Goal: Contribute content: Contribute content

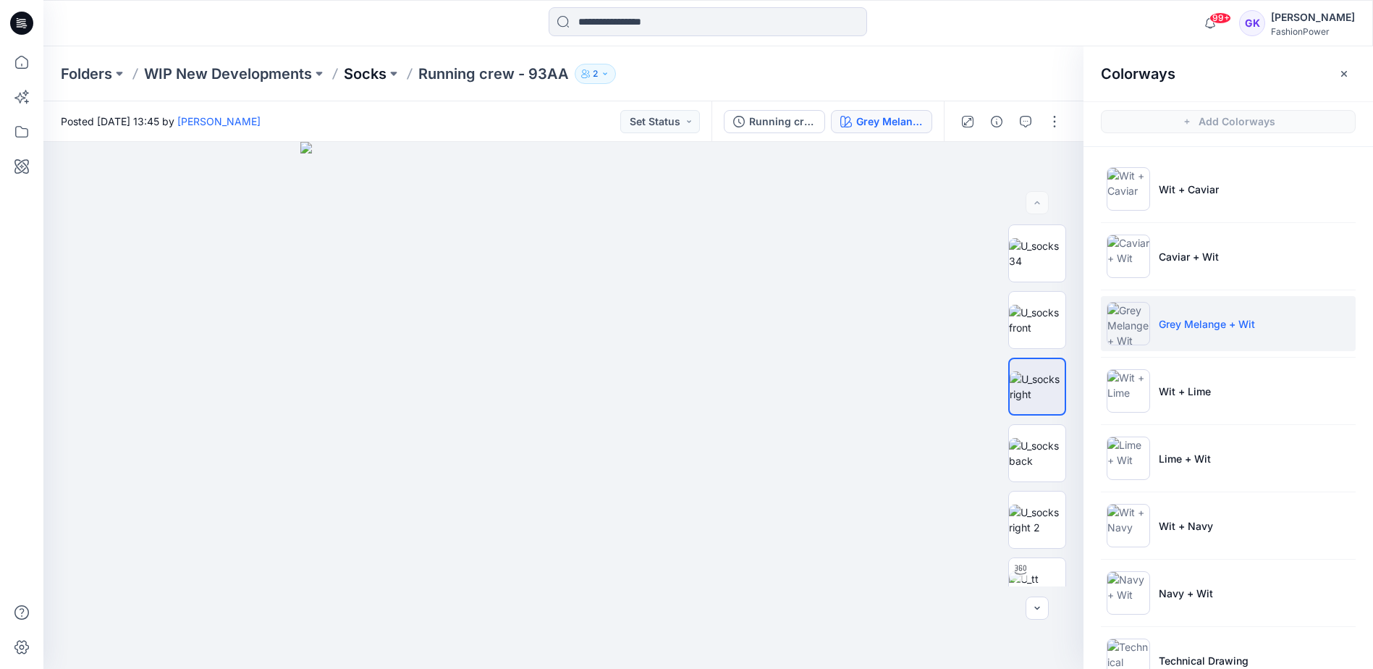
click at [371, 77] on p "Socks" at bounding box center [365, 74] width 43 height 20
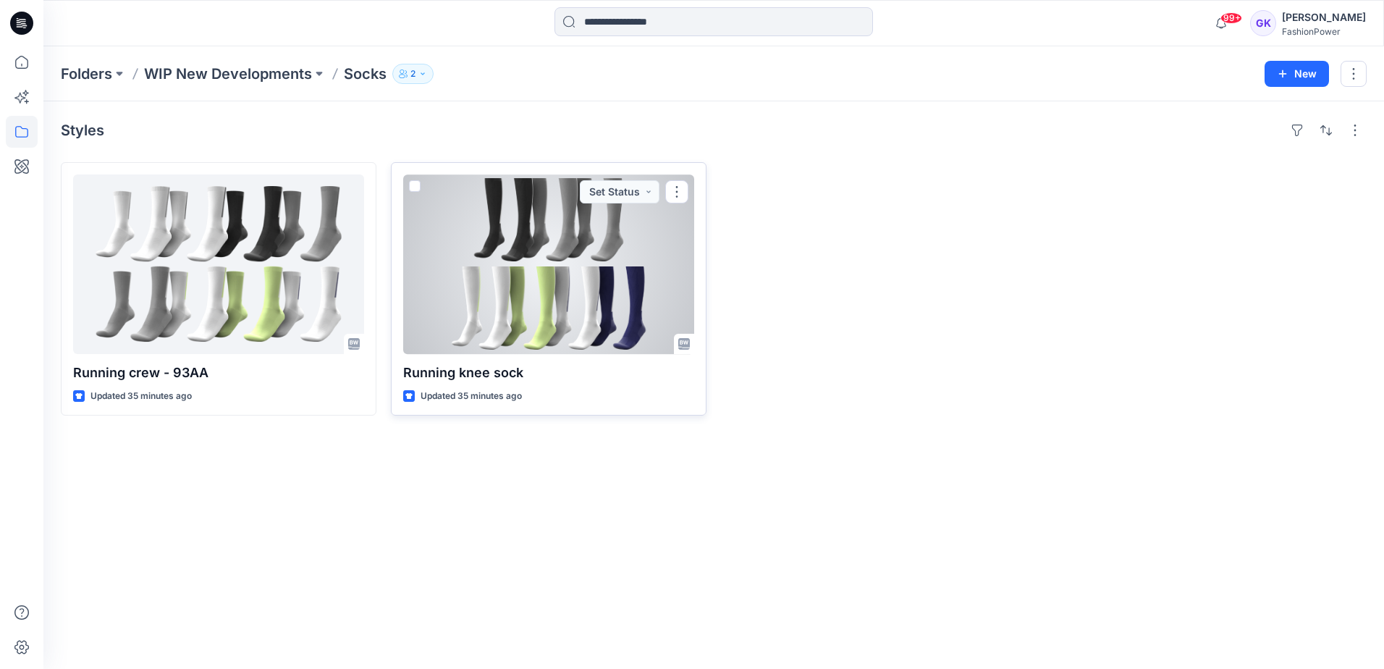
click at [583, 304] on div at bounding box center [548, 264] width 291 height 180
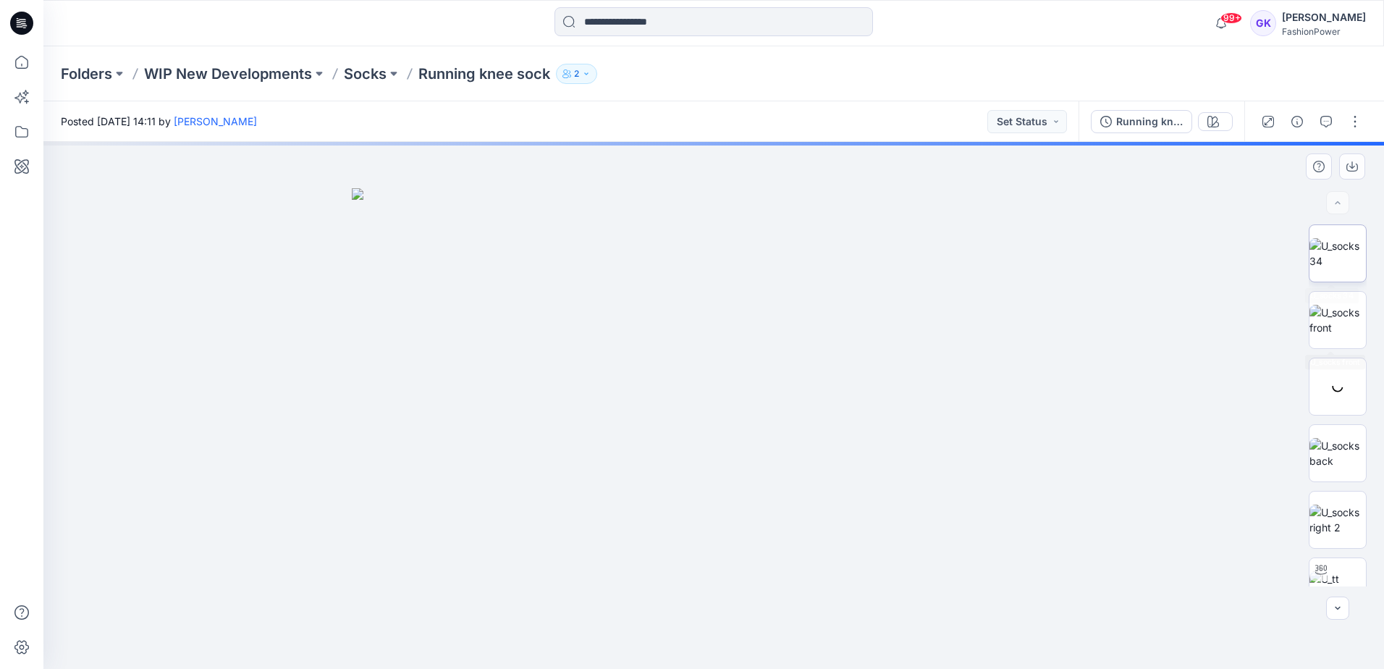
click at [1343, 269] on img at bounding box center [1337, 253] width 56 height 30
click at [1355, 315] on img at bounding box center [1337, 320] width 56 height 30
click at [1324, 405] on div at bounding box center [1338, 387] width 58 height 58
click at [1331, 454] on img at bounding box center [1337, 453] width 56 height 30
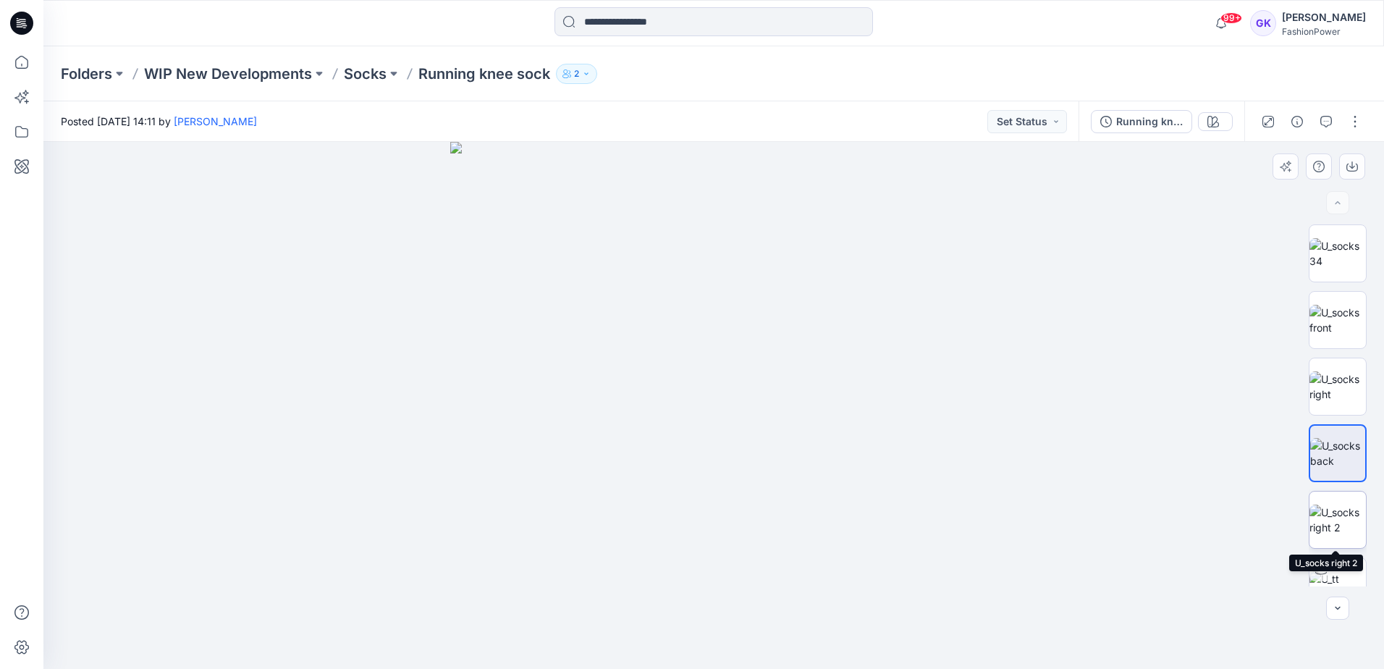
click at [1341, 507] on img at bounding box center [1337, 520] width 56 height 30
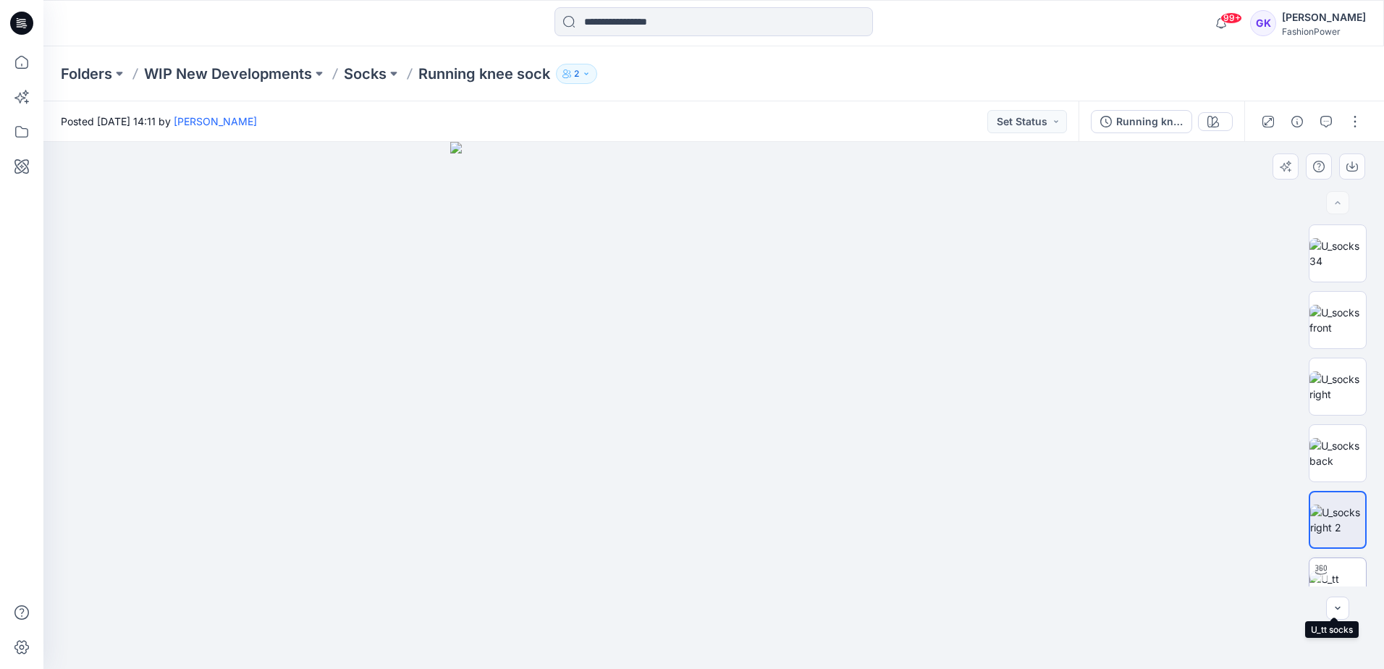
click at [1350, 571] on img at bounding box center [1337, 586] width 56 height 30
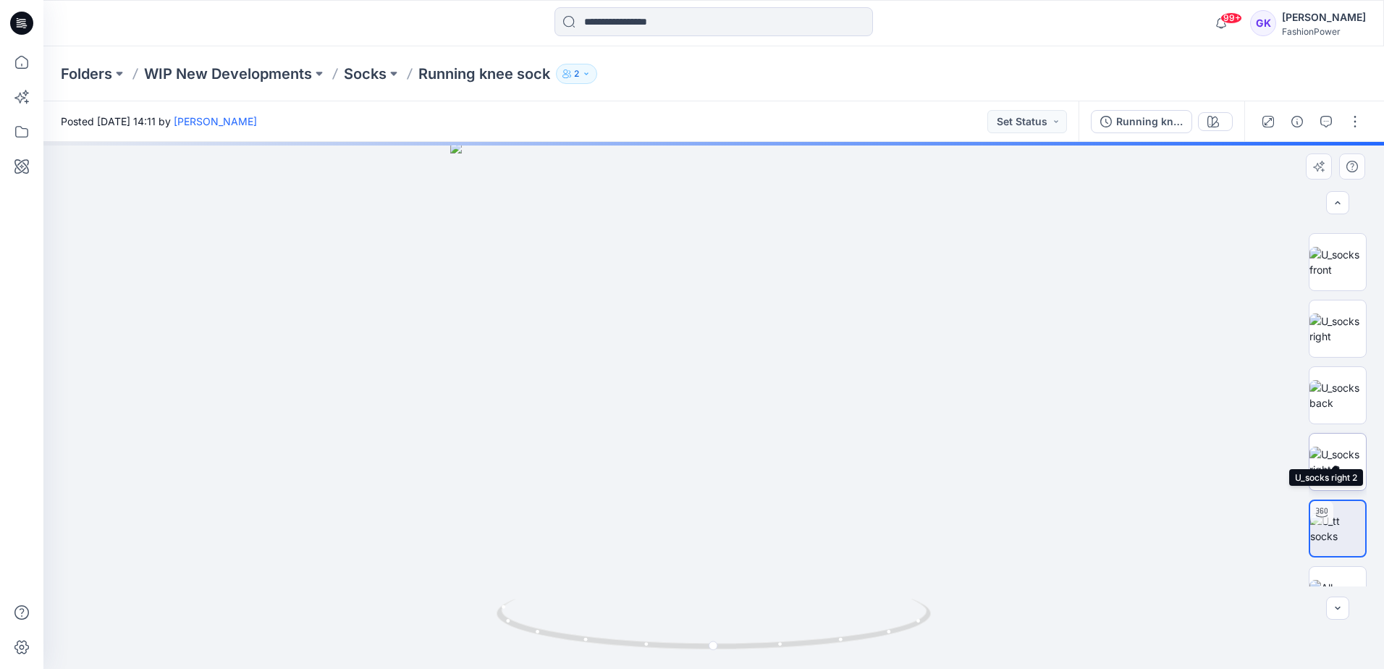
scroll to position [96, 0]
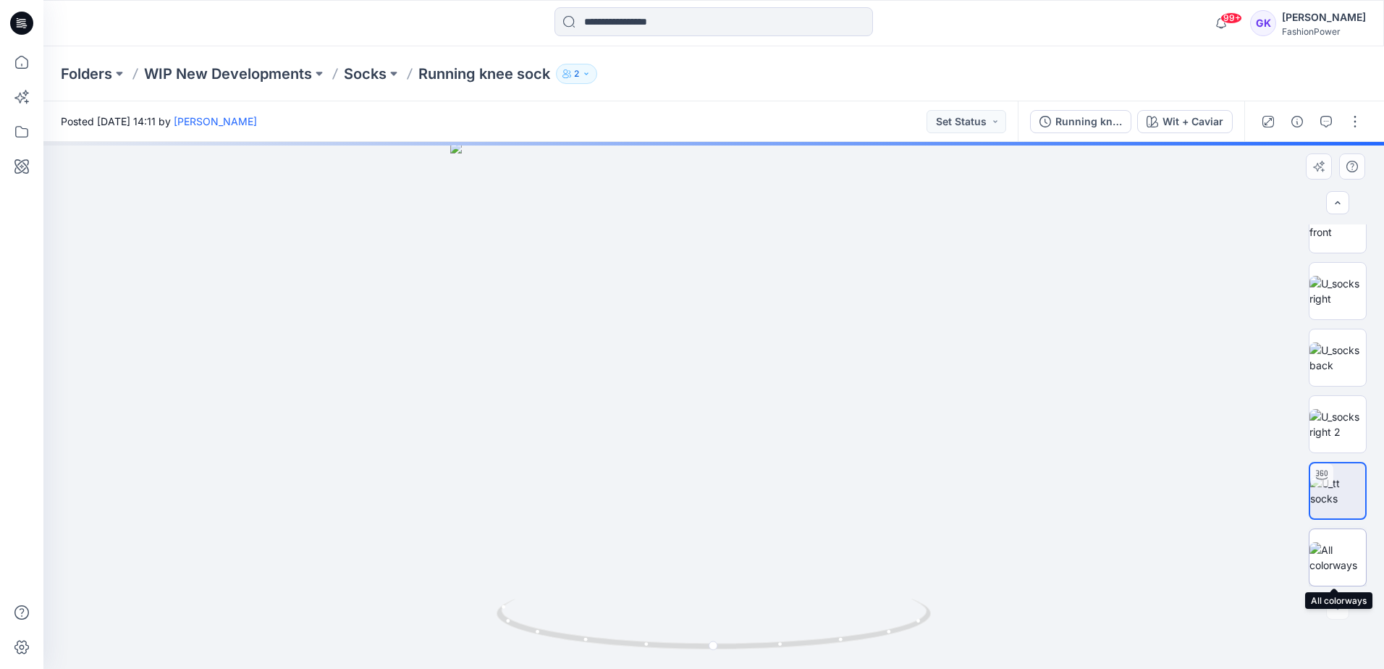
click at [1339, 552] on img at bounding box center [1337, 557] width 56 height 30
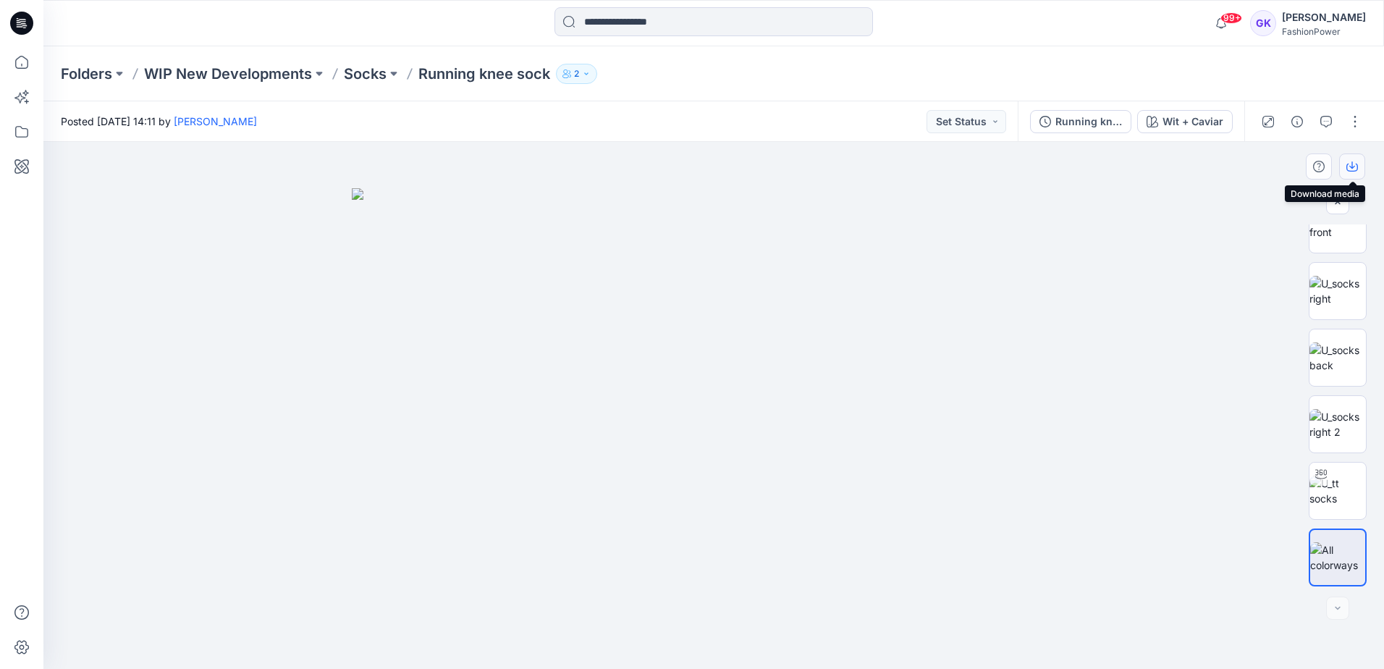
click at [1348, 163] on icon "button" at bounding box center [1352, 167] width 12 height 12
click at [1362, 125] on button "button" at bounding box center [1354, 121] width 23 height 23
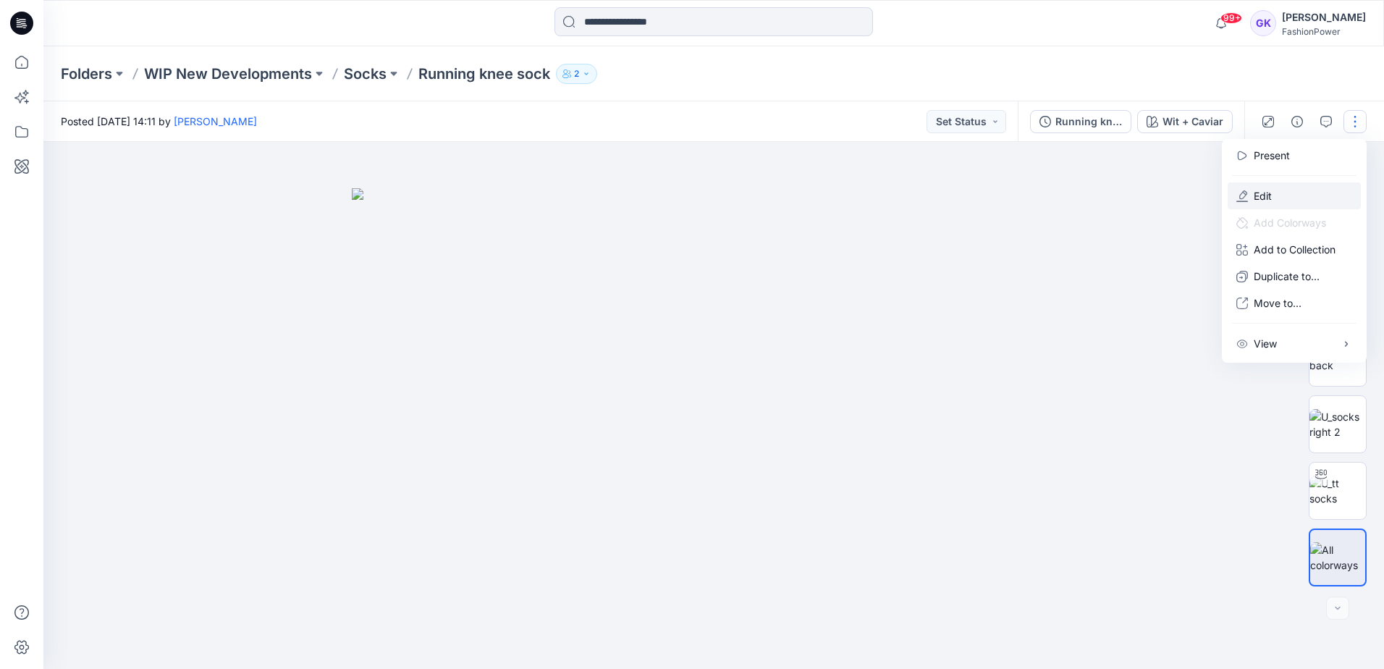
click at [1278, 196] on button "Edit" at bounding box center [1294, 195] width 133 height 27
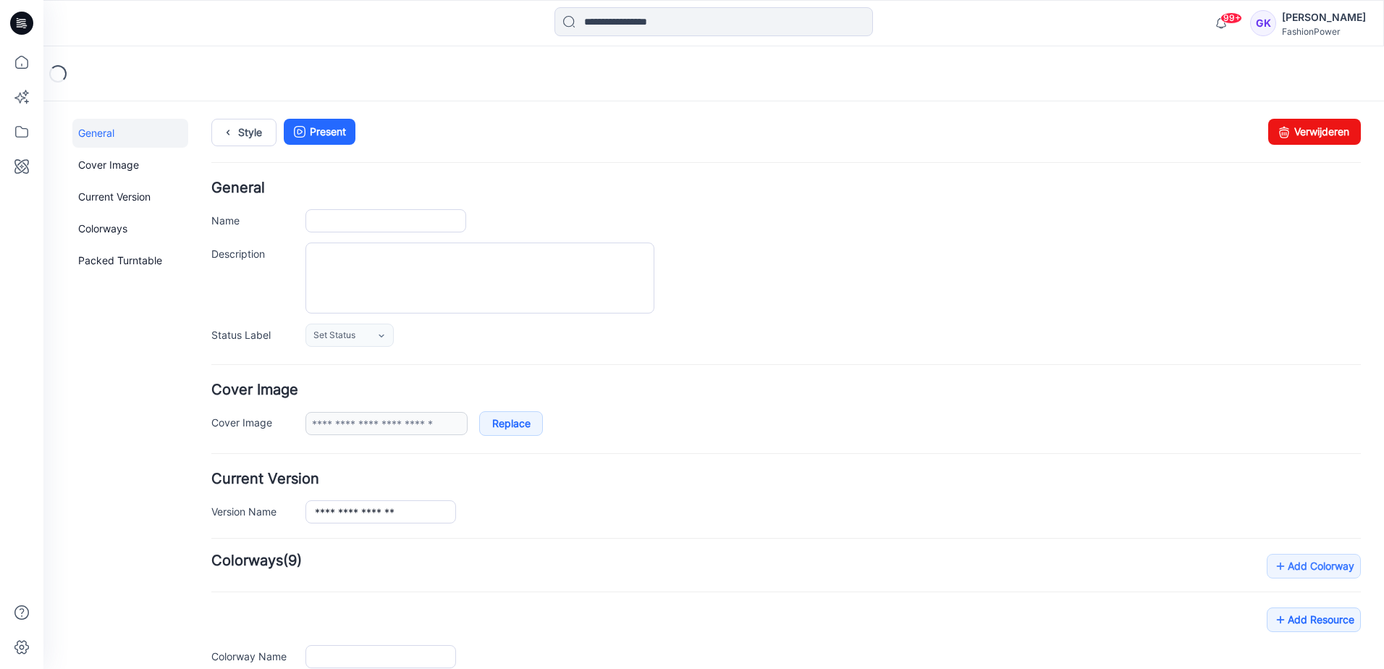
type input "**********"
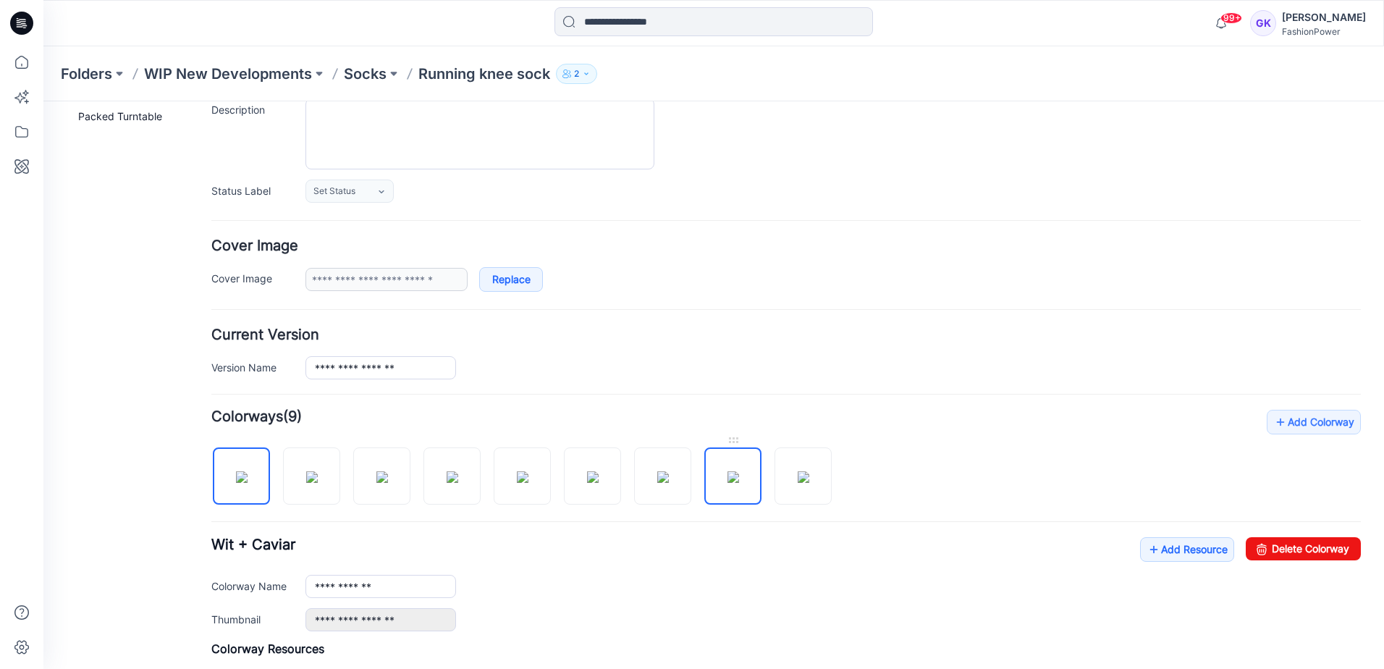
scroll to position [145, 0]
click at [801, 442] on div at bounding box center [803, 439] width 57 height 14
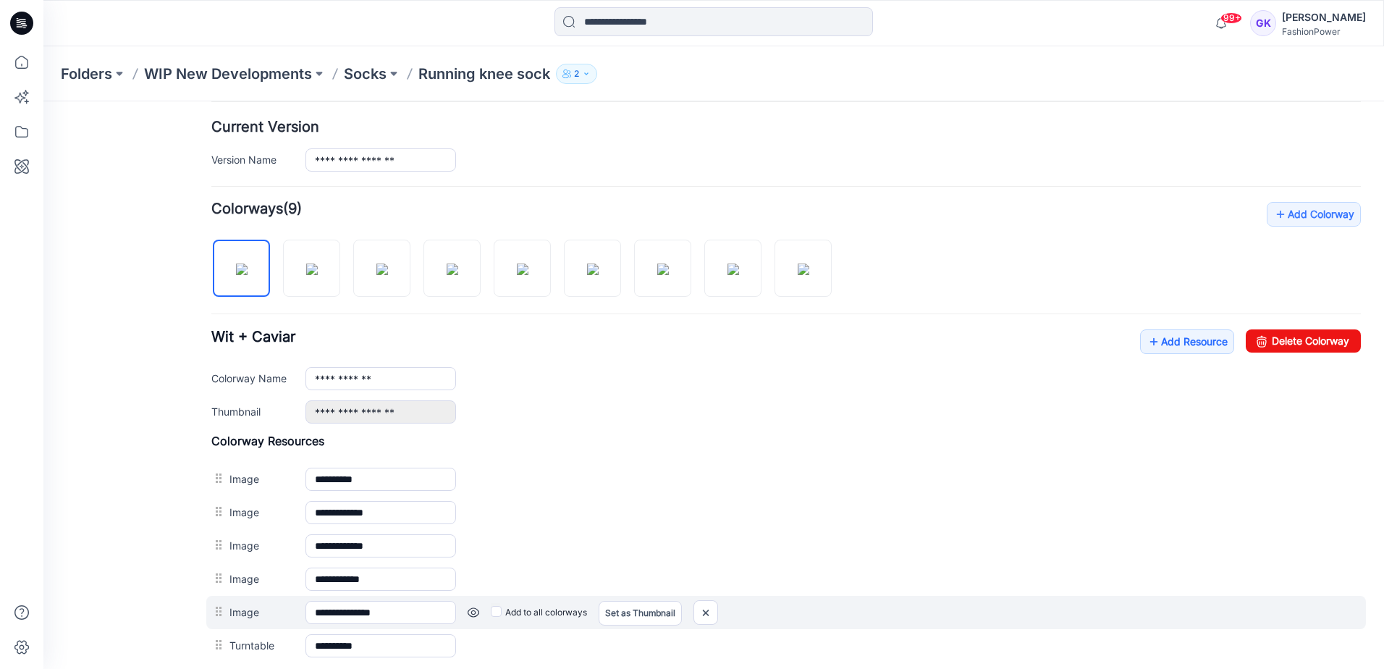
scroll to position [434, 0]
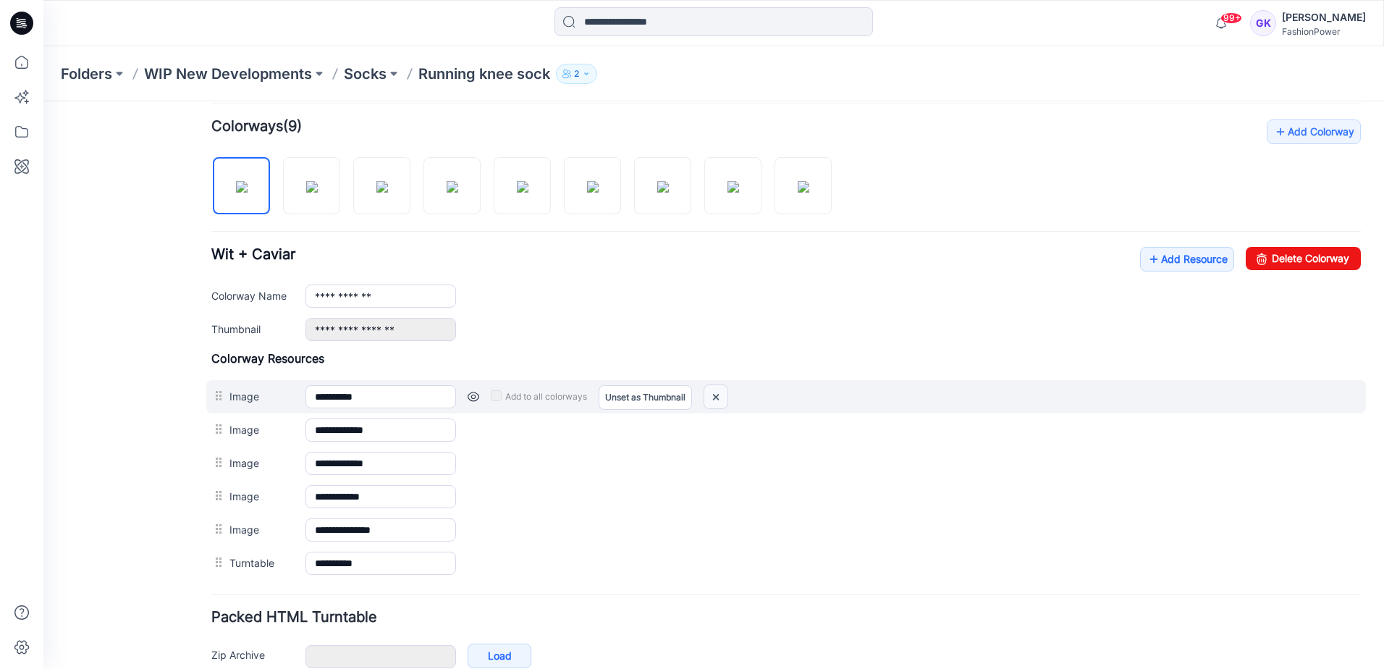
drag, startPoint x: 728, startPoint y: 401, endPoint x: 800, endPoint y: 153, distance: 257.7
click at [727, 401] on img at bounding box center [715, 397] width 23 height 24
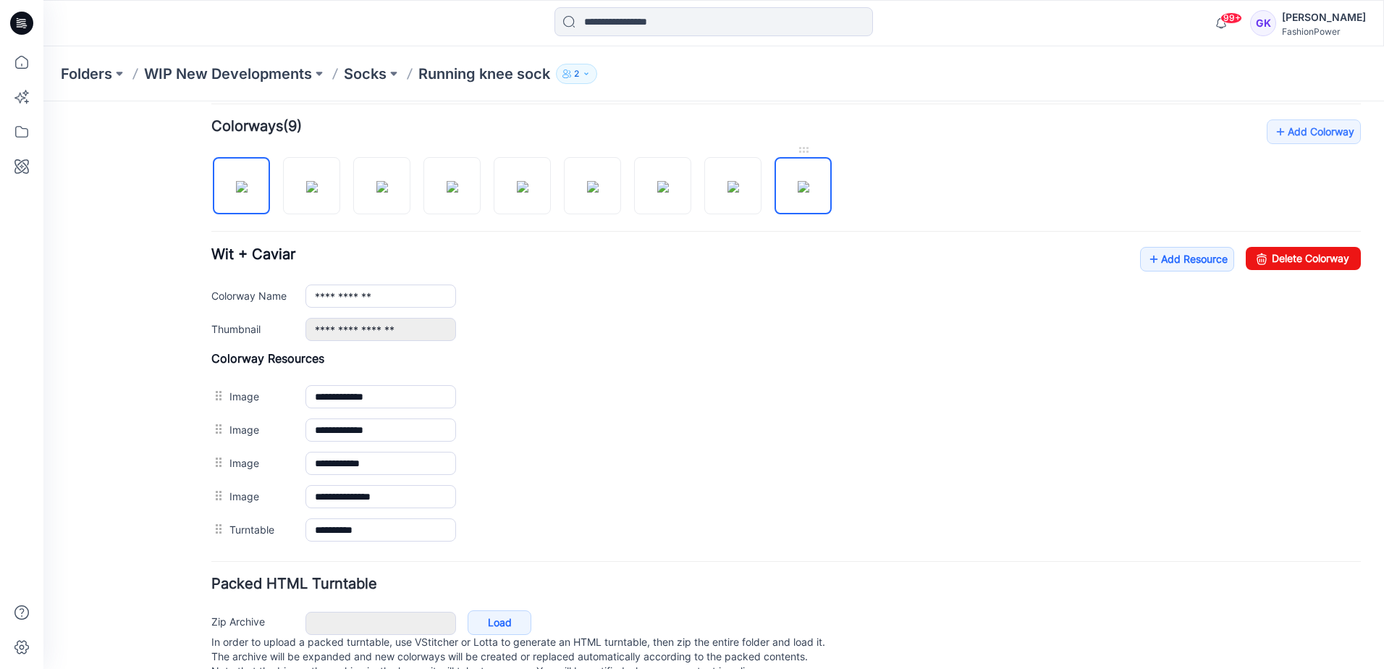
click at [800, 193] on img at bounding box center [804, 187] width 12 height 12
type input "**********"
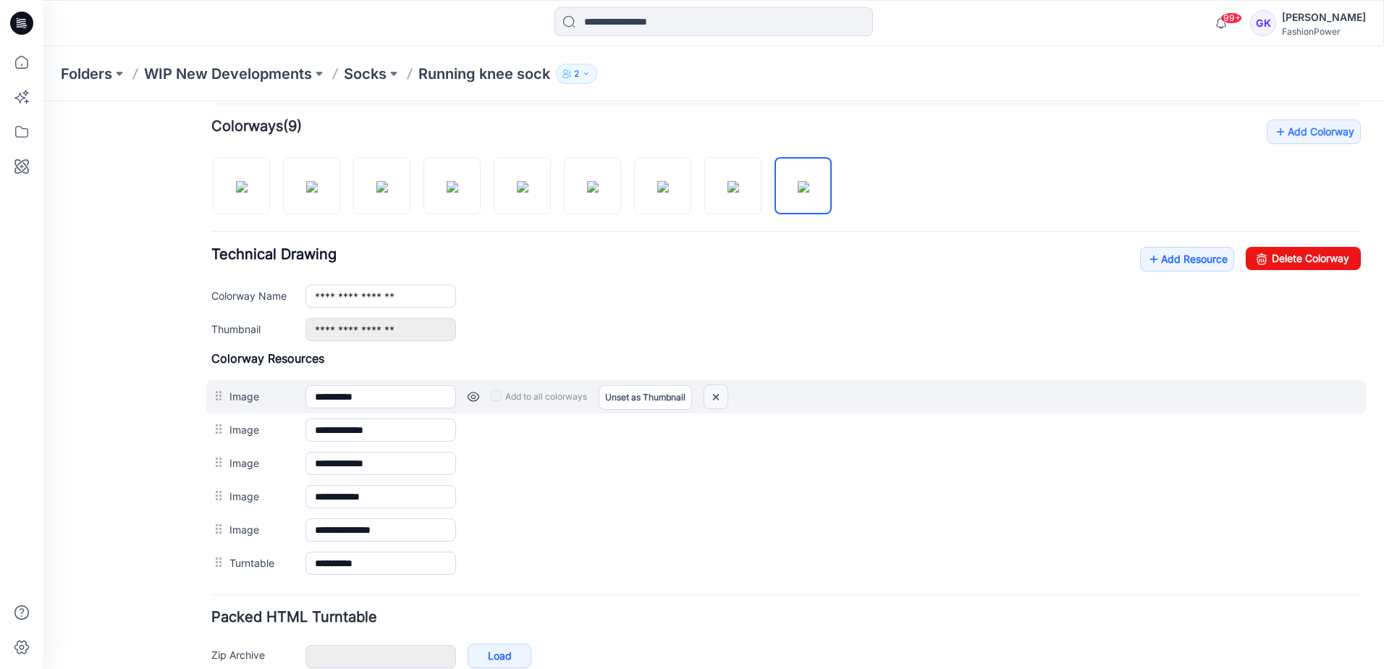
drag, startPoint x: 727, startPoint y: 396, endPoint x: 806, endPoint y: 145, distance: 263.3
click at [727, 396] on img at bounding box center [715, 397] width 23 height 24
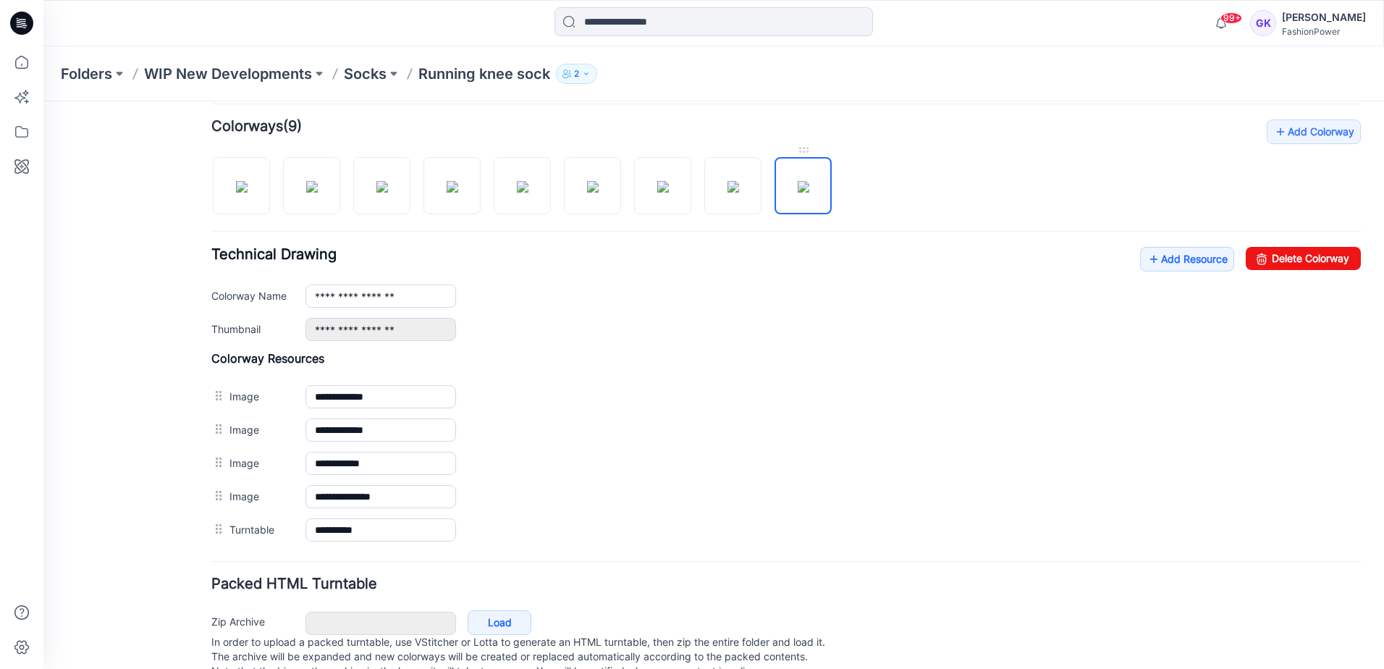
click at [798, 191] on img at bounding box center [804, 187] width 12 height 12
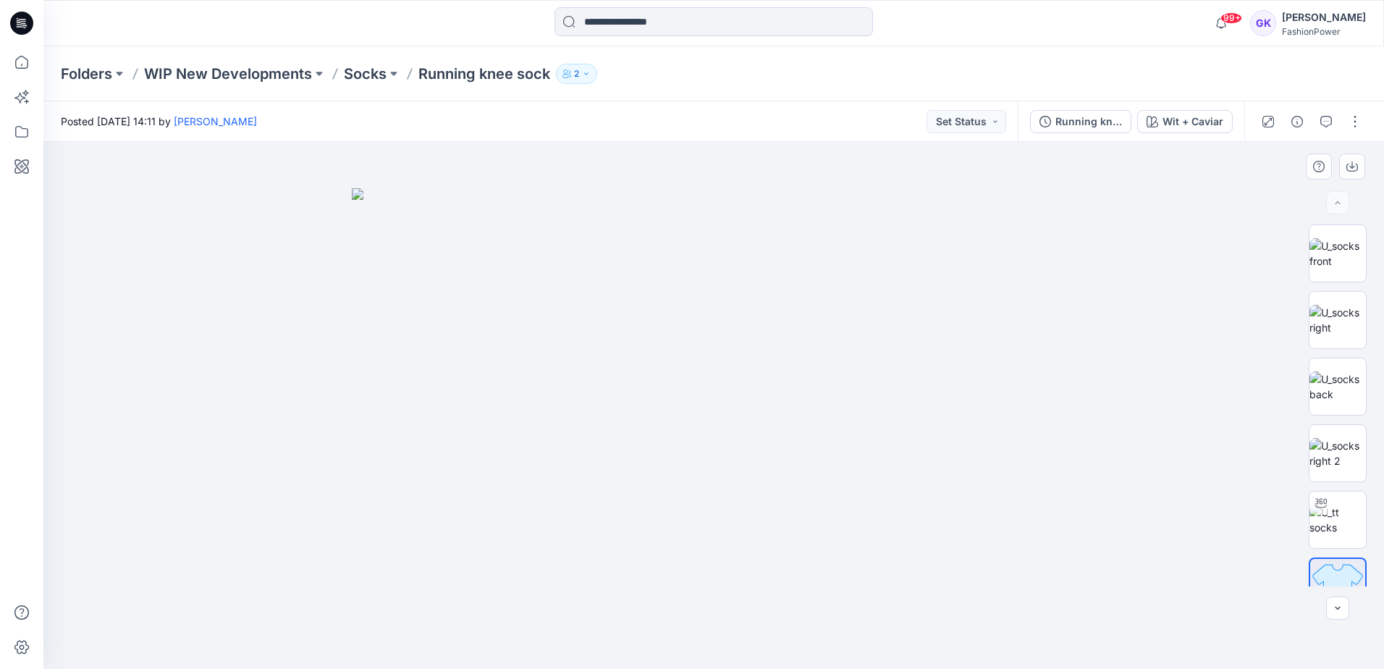
click at [596, 287] on img at bounding box center [714, 428] width 724 height 481
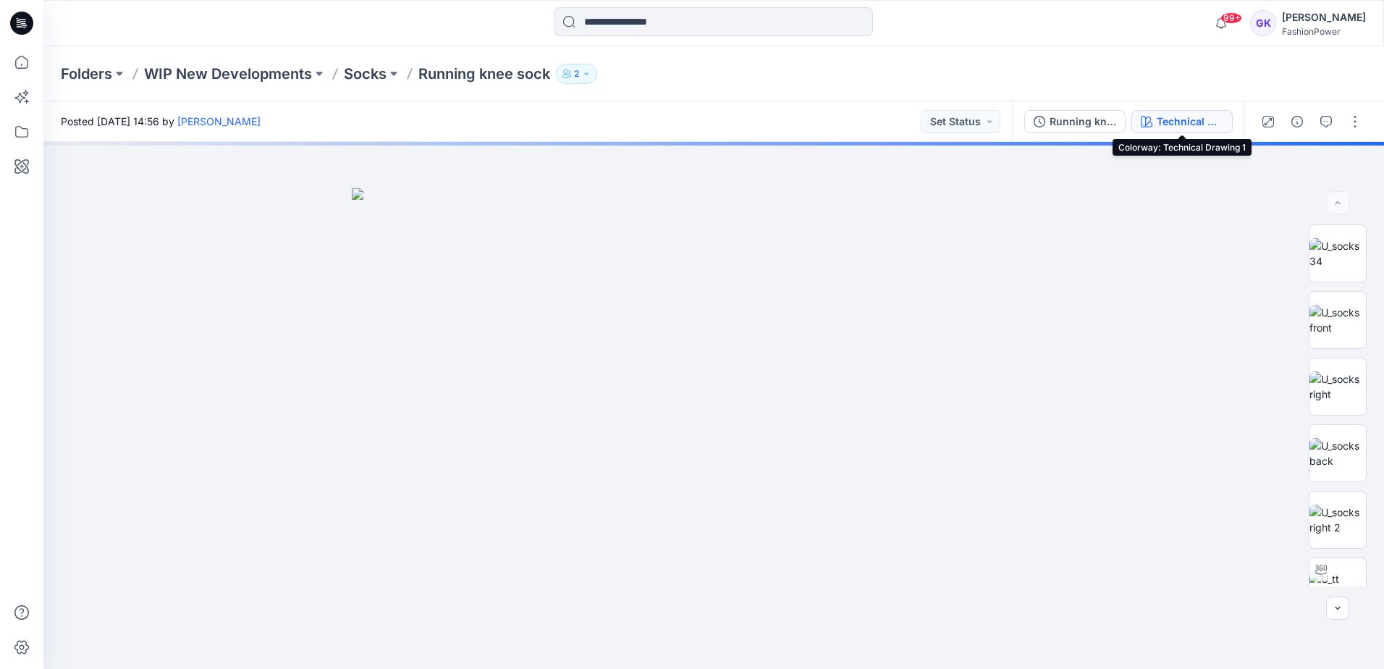
click at [1183, 121] on div "Technical Drawing 1" at bounding box center [1190, 122] width 67 height 16
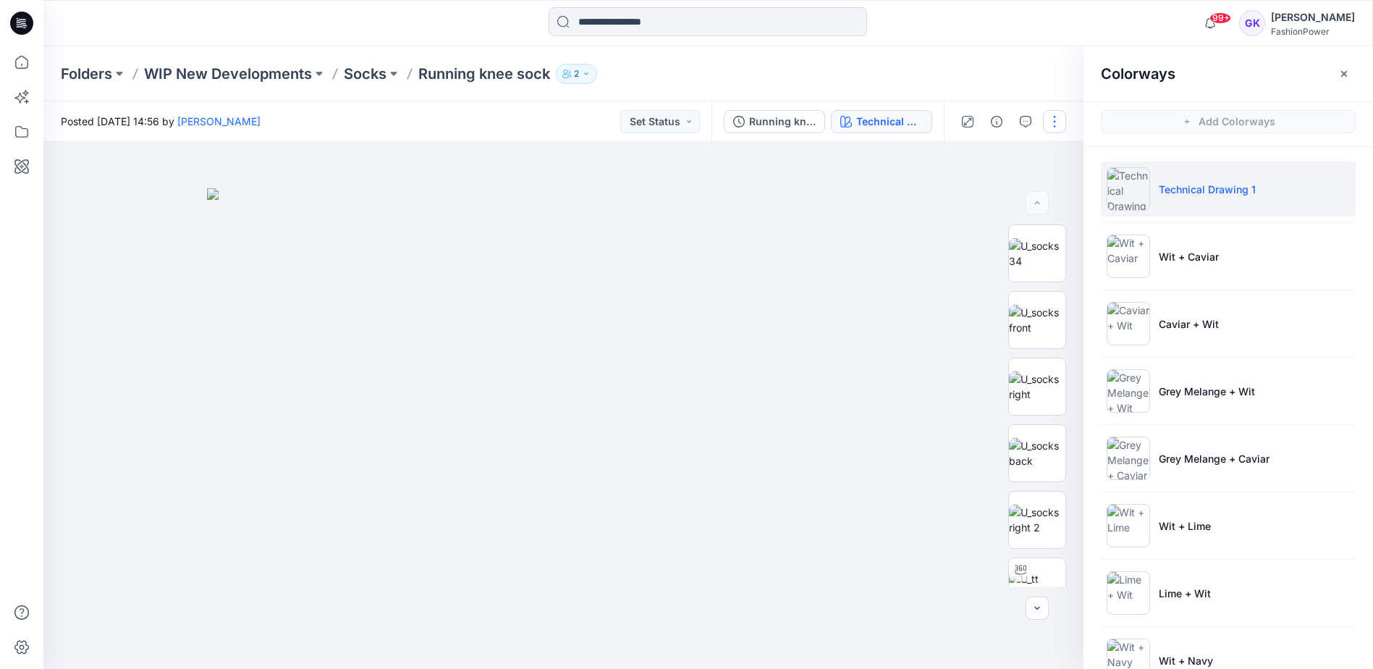
click at [1058, 117] on button "button" at bounding box center [1054, 121] width 23 height 23
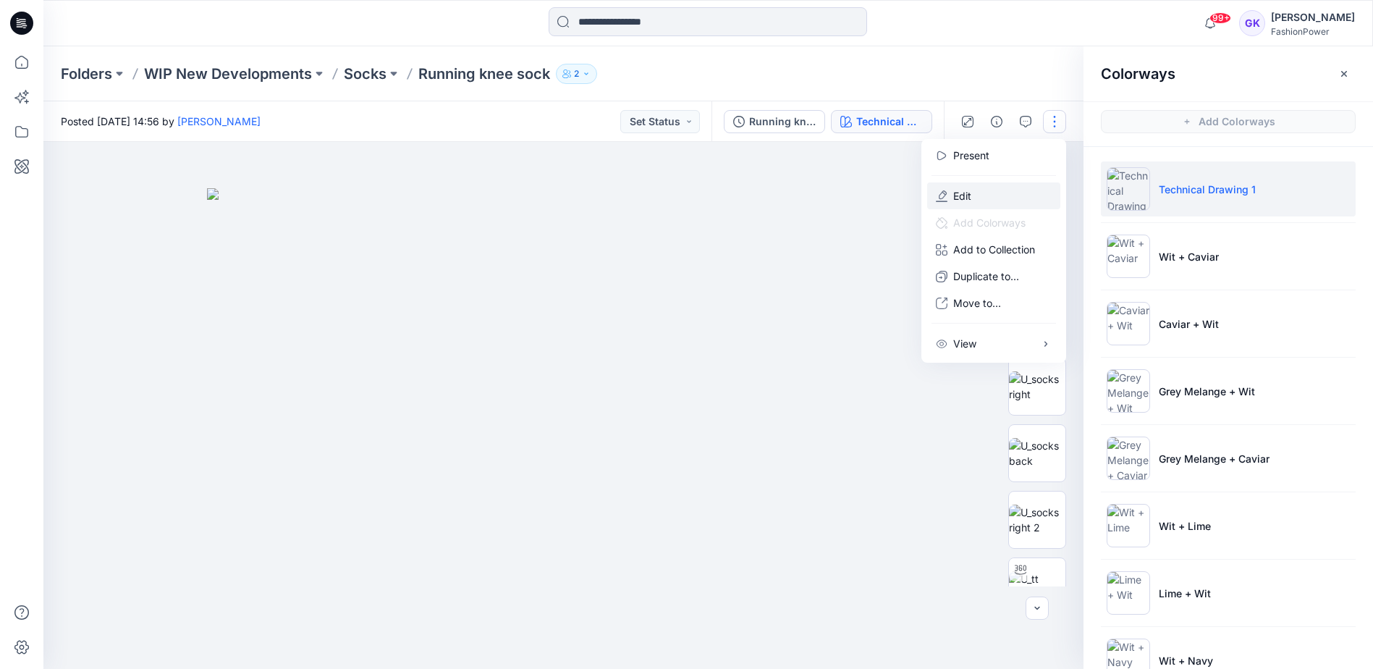
click at [975, 195] on button "Edit" at bounding box center [993, 195] width 133 height 27
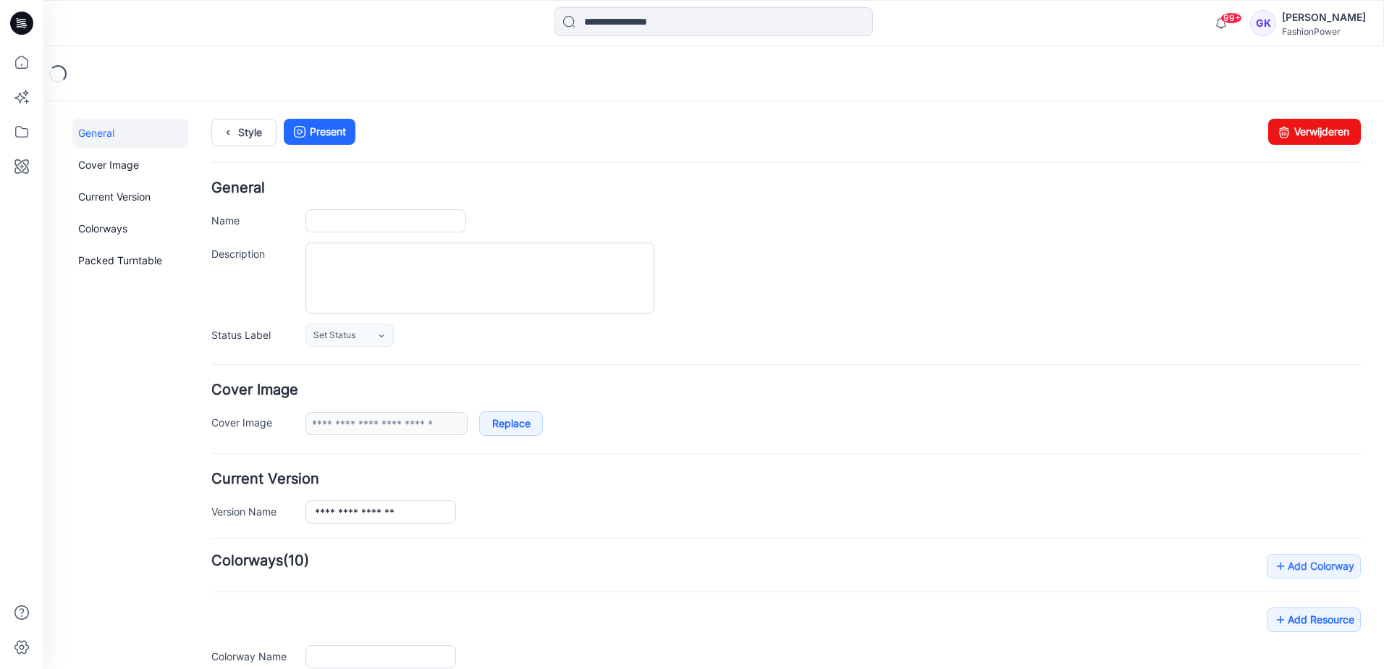
type input "**********"
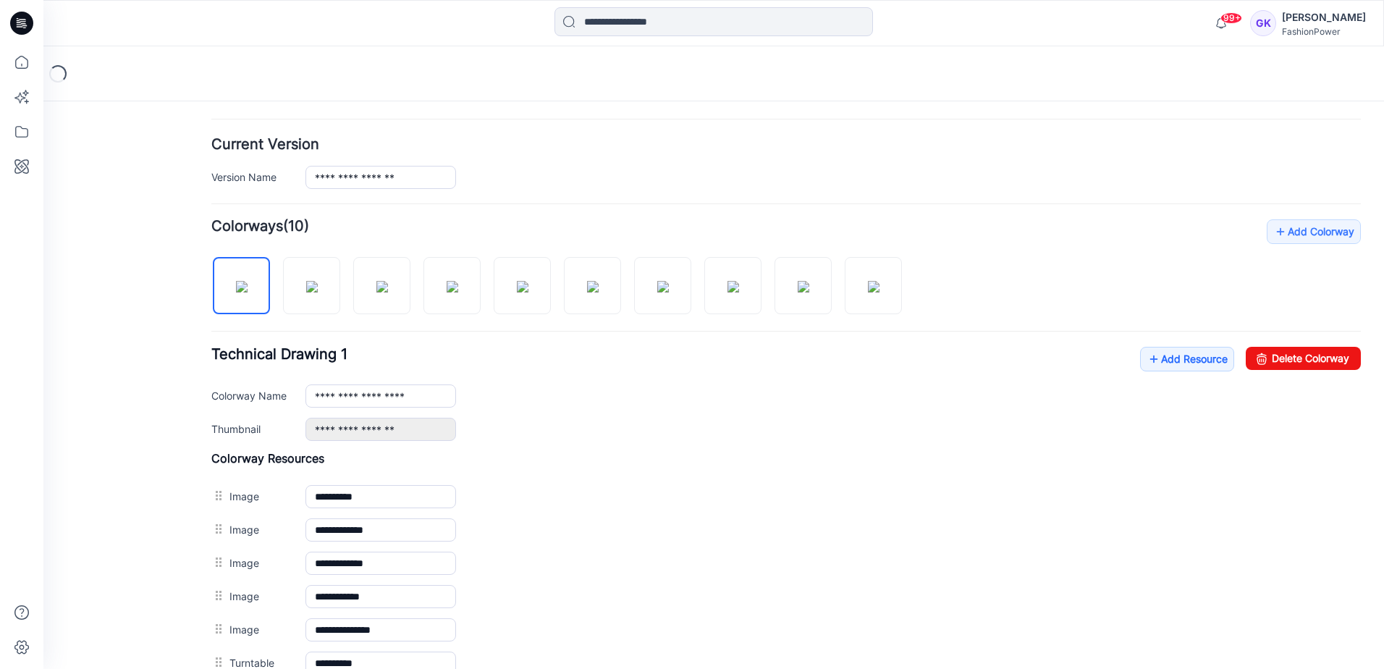
scroll to position [362, 0]
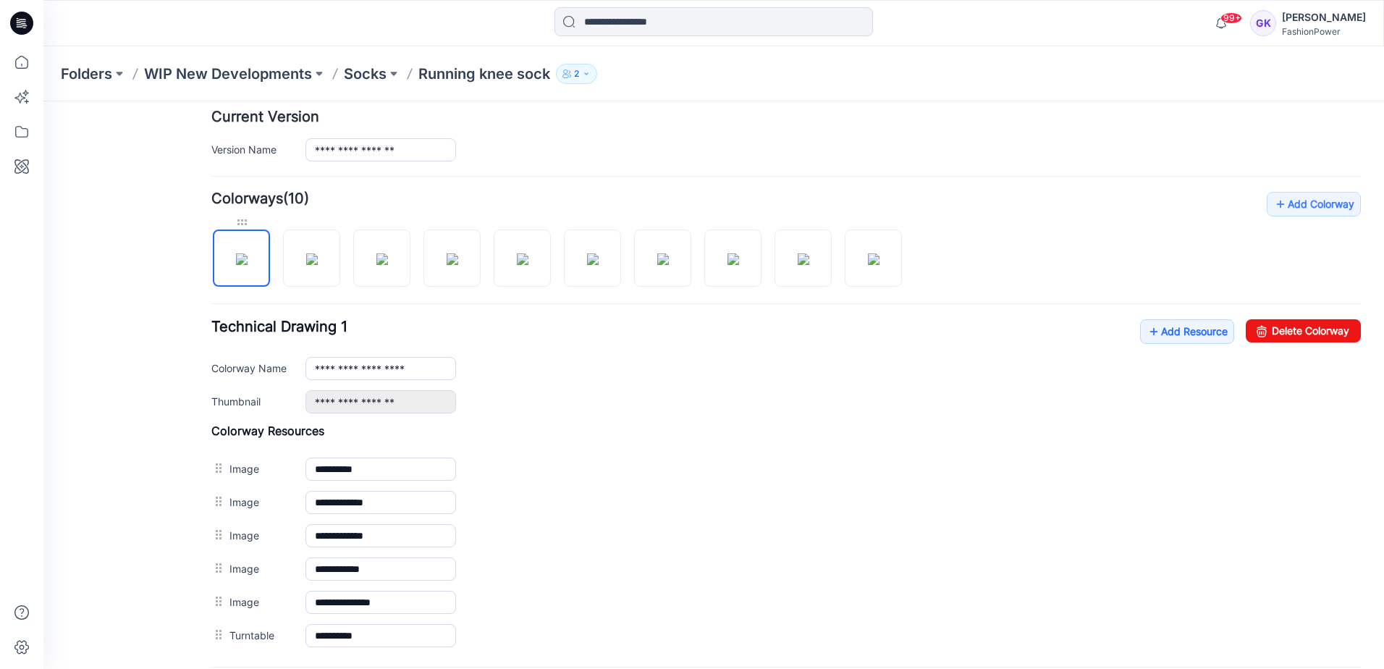
click at [244, 225] on div at bounding box center [241, 222] width 57 height 14
click at [240, 255] on img at bounding box center [242, 259] width 12 height 12
click at [1286, 334] on link "Delete Colorway" at bounding box center [1303, 330] width 115 height 23
click at [809, 259] on img at bounding box center [804, 259] width 12 height 12
type input "**********"
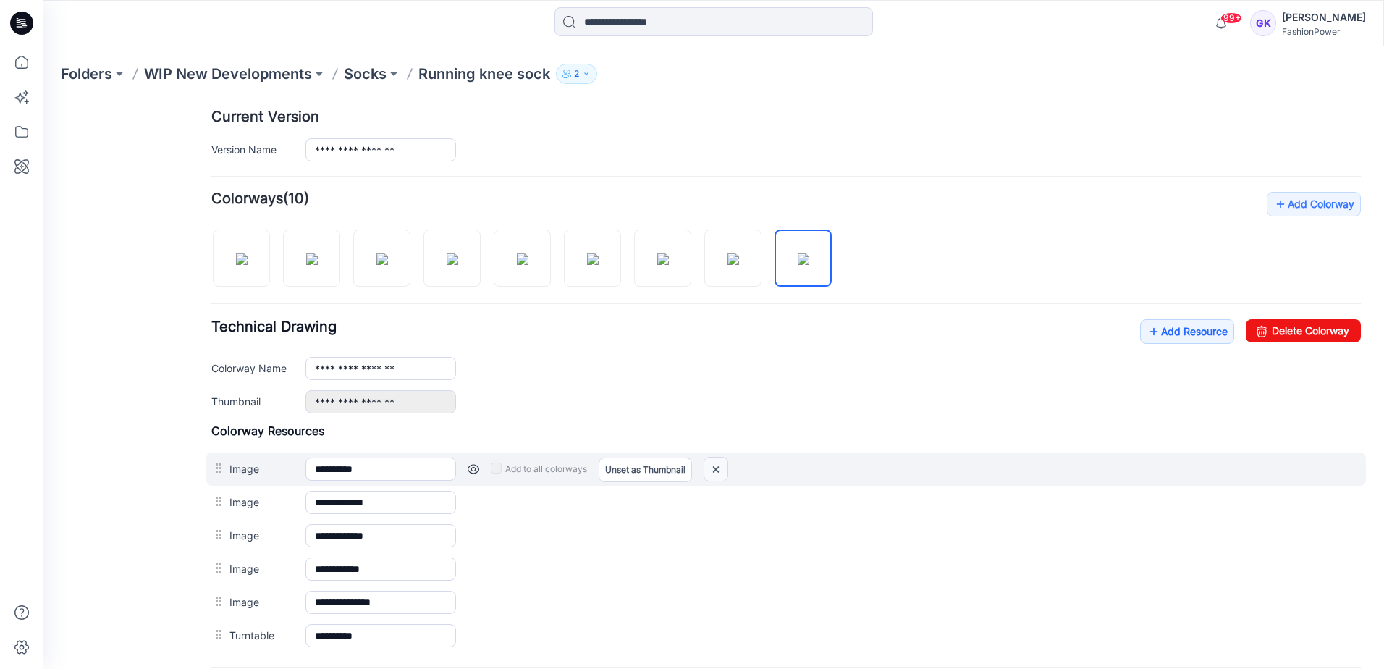
click at [709, 470] on img at bounding box center [715, 469] width 23 height 24
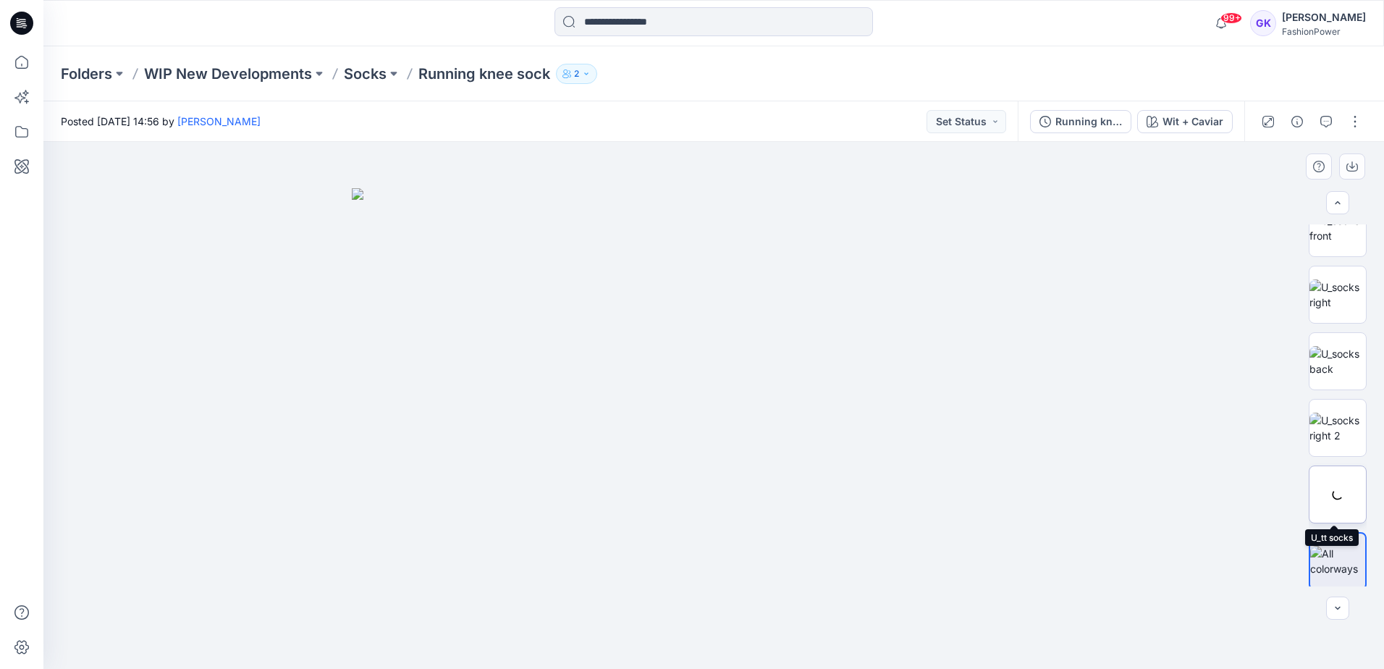
scroll to position [96, 0]
click at [1325, 559] on img at bounding box center [1337, 557] width 55 height 30
click at [1336, 570] on img at bounding box center [1337, 557] width 55 height 30
click at [1351, 167] on icon "button" at bounding box center [1352, 164] width 6 height 7
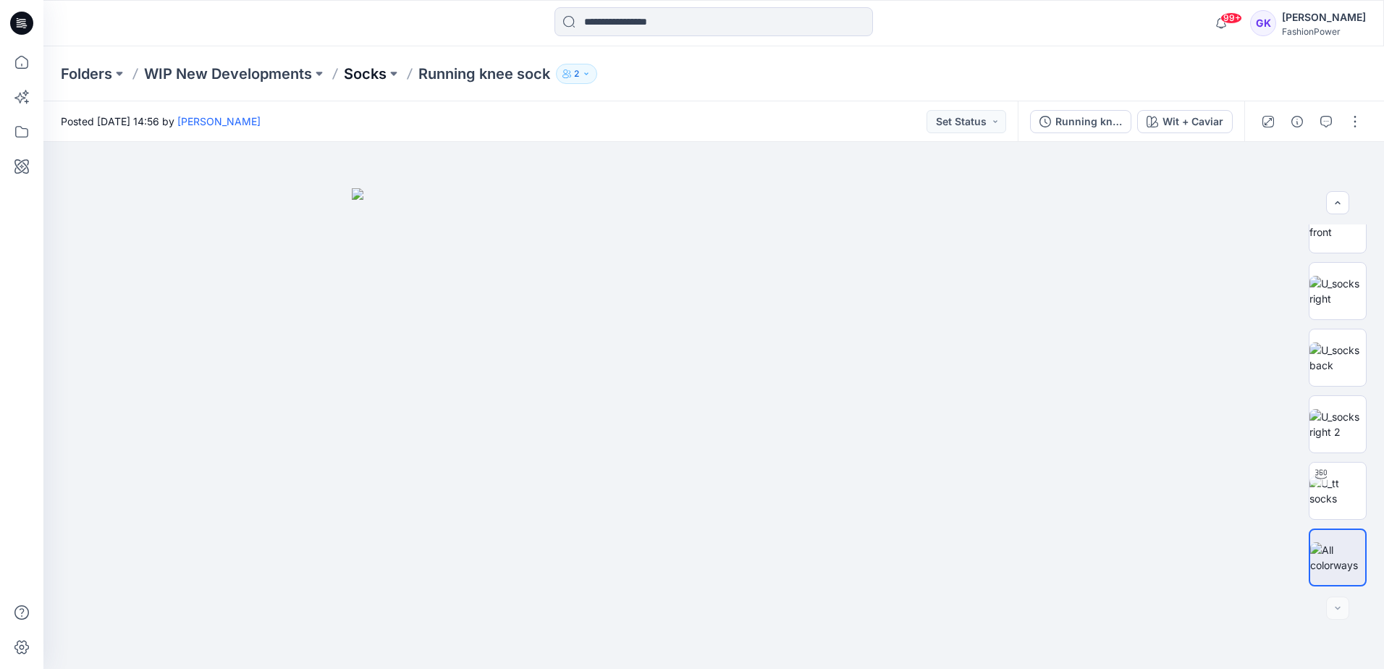
click at [354, 72] on p "Socks" at bounding box center [365, 74] width 43 height 20
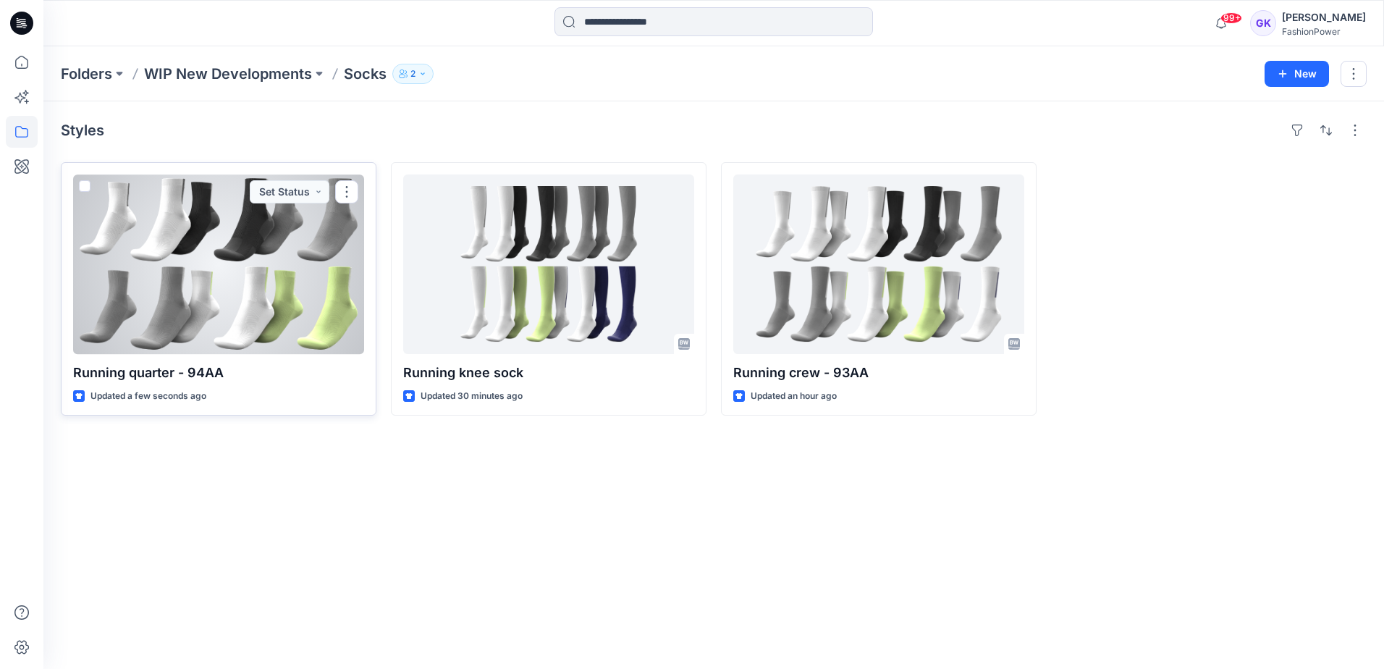
click at [223, 292] on div at bounding box center [218, 264] width 291 height 180
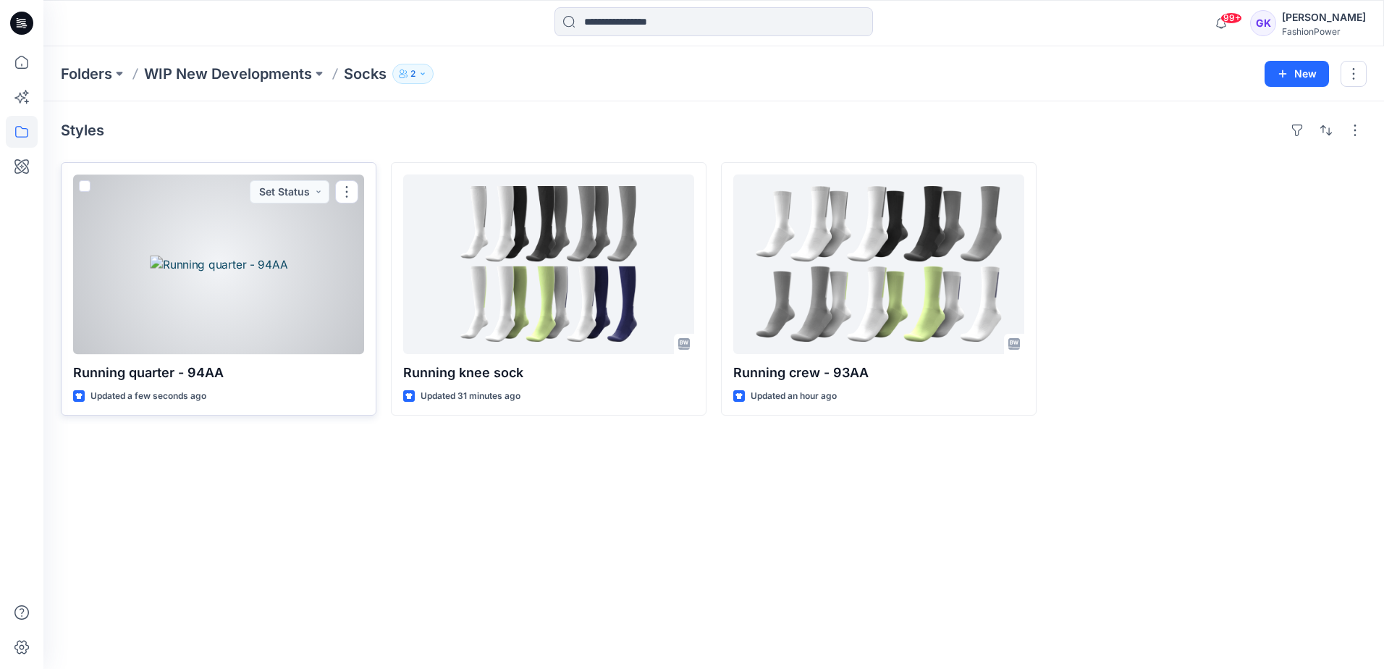
click at [194, 286] on div at bounding box center [218, 264] width 291 height 180
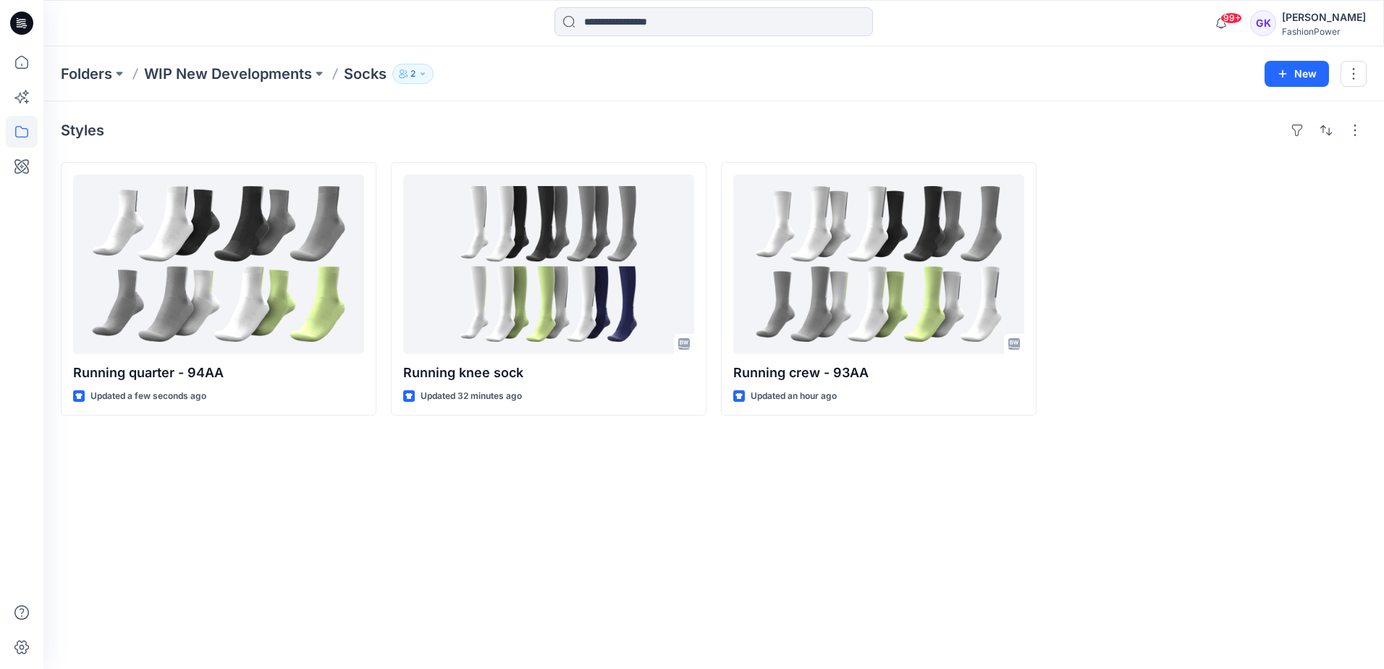
click at [551, 504] on div "Styles Running quarter - 94AA Updated a few seconds ago Running knee sock Updat…" at bounding box center [713, 385] width 1341 height 568
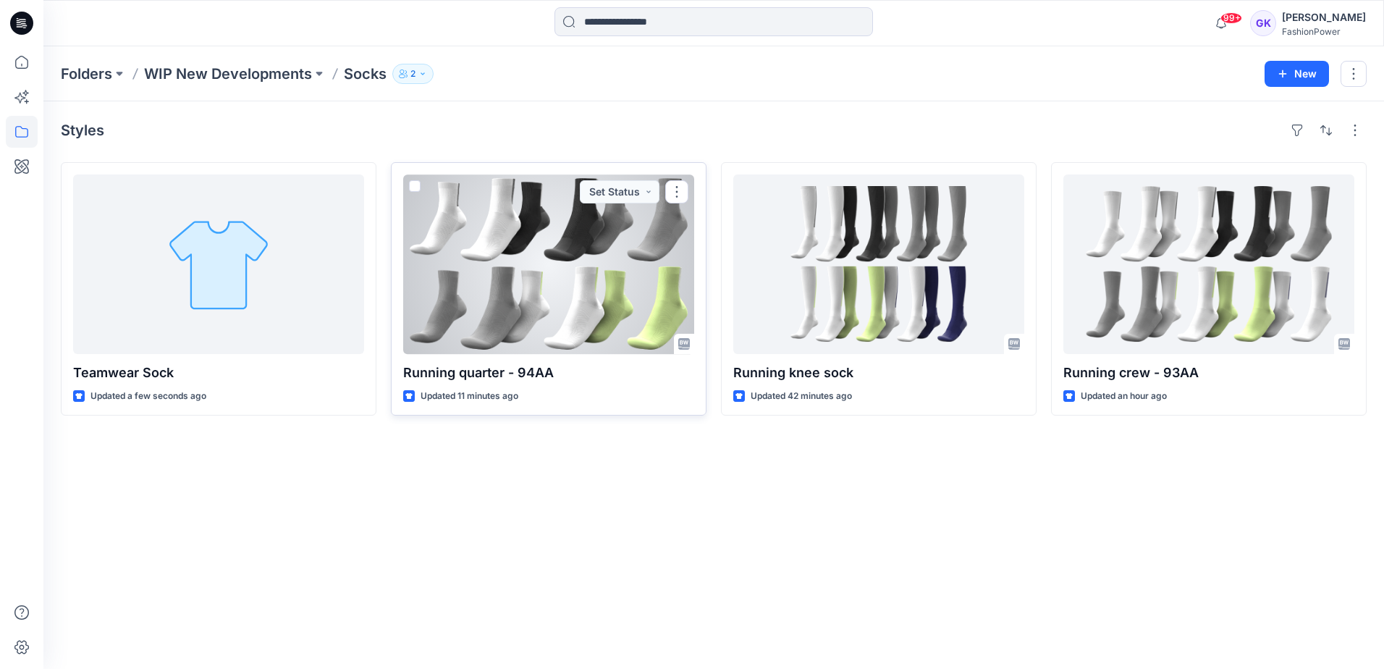
click at [587, 295] on div at bounding box center [548, 264] width 291 height 180
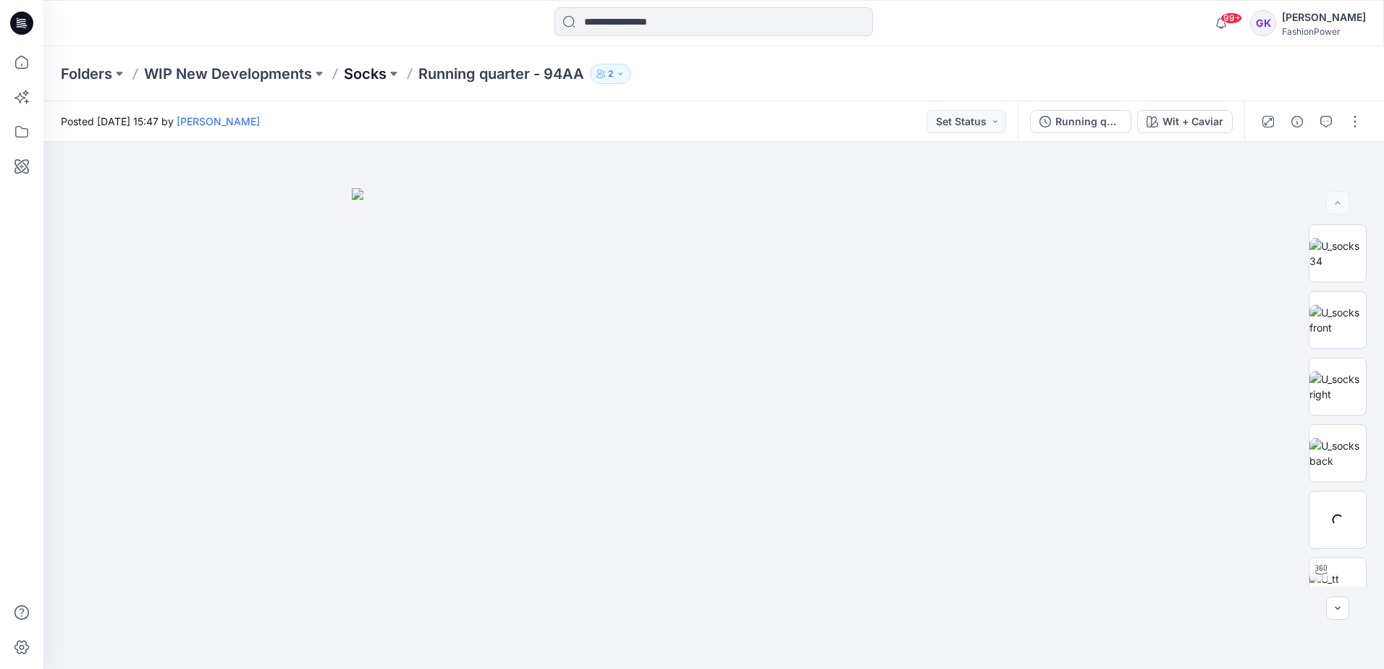
click at [362, 77] on p "Socks" at bounding box center [365, 74] width 43 height 20
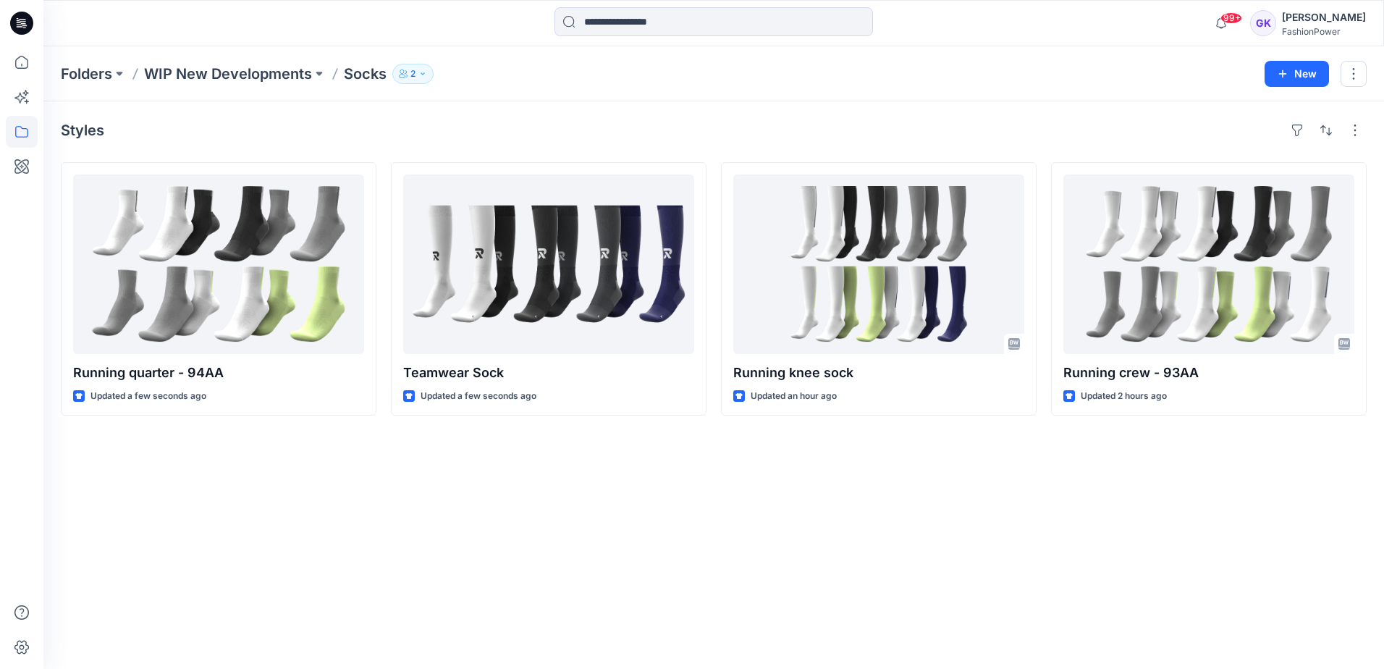
click at [508, 486] on div "Styles Running quarter - 94AA Updated a few seconds ago Teamwear Sock Updated a…" at bounding box center [713, 385] width 1341 height 568
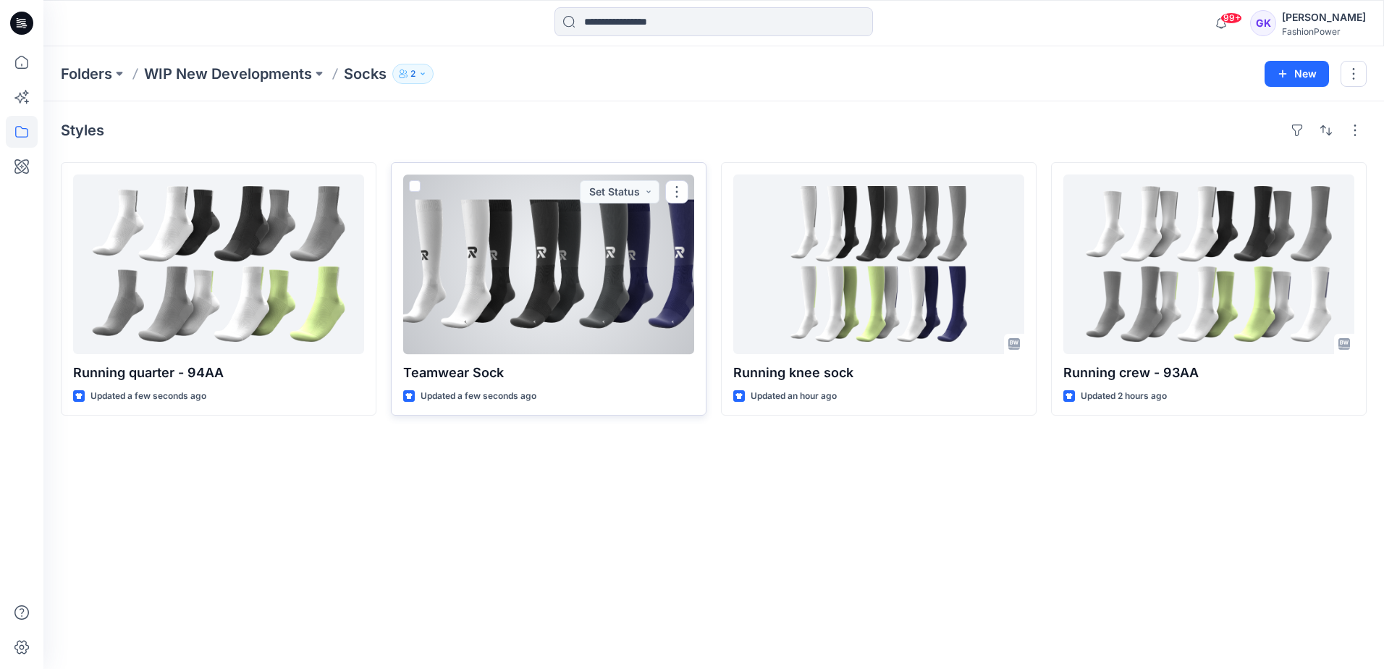
click at [548, 284] on div at bounding box center [548, 264] width 291 height 180
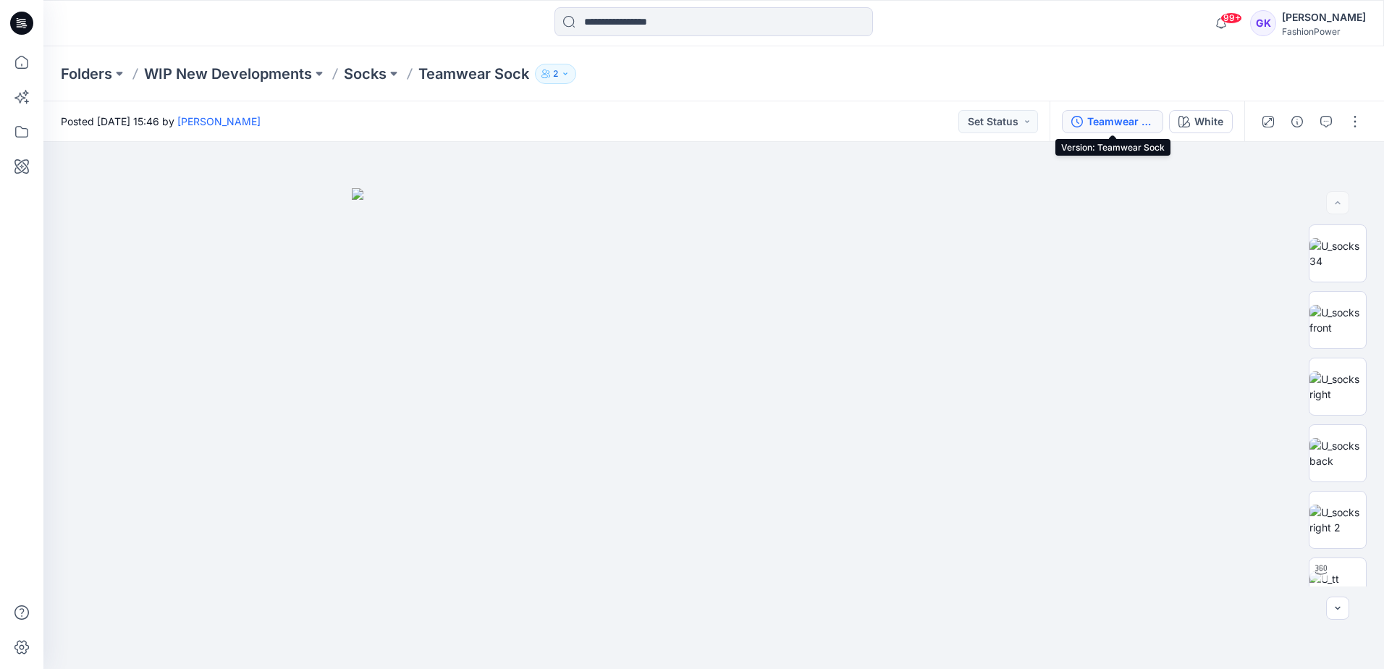
click at [1136, 127] on div "Teamwear Sock" at bounding box center [1120, 122] width 67 height 16
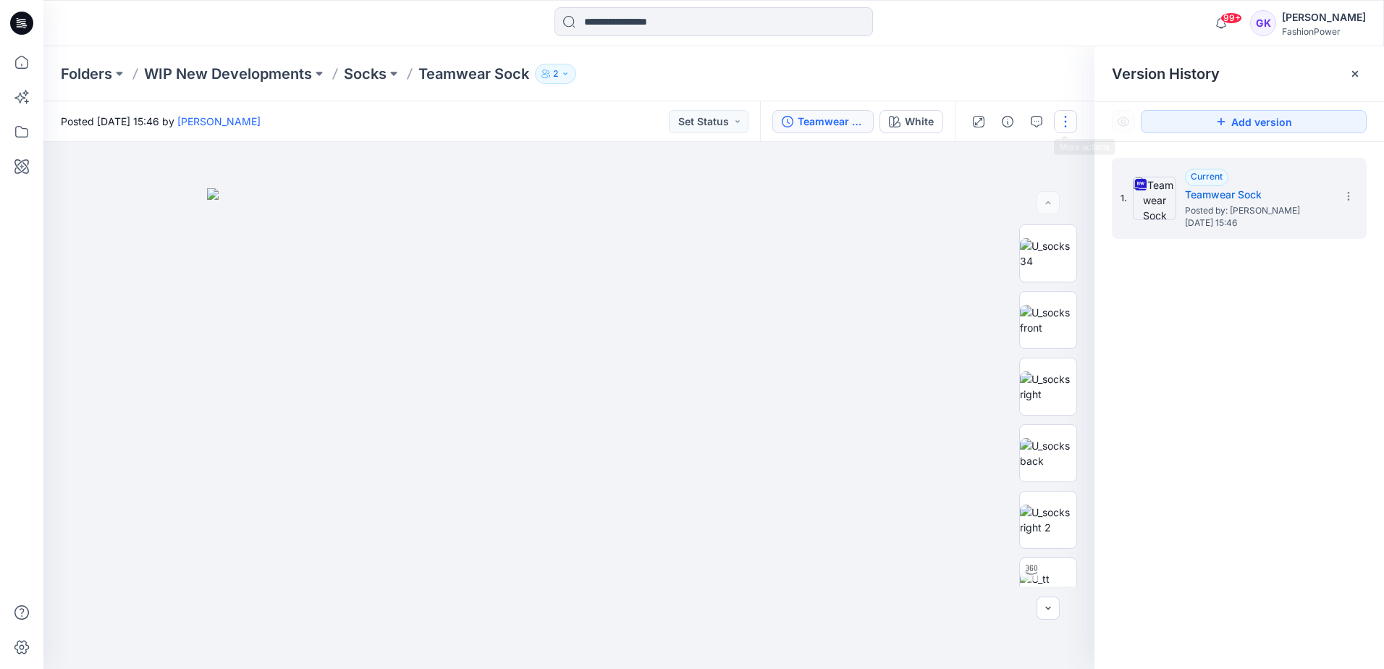
click at [1072, 118] on button "button" at bounding box center [1065, 121] width 23 height 23
click at [1005, 189] on button "Edit" at bounding box center [1004, 195] width 133 height 27
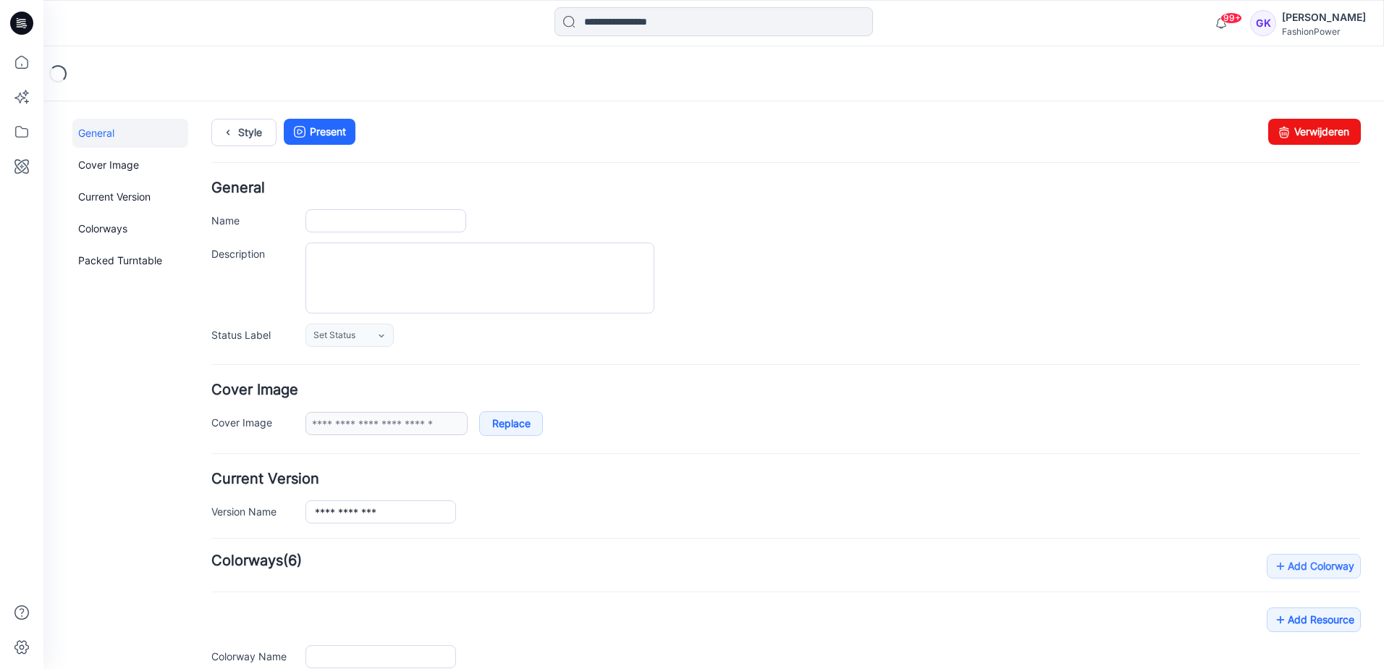
type input "**********"
type input "*****"
type input "**********"
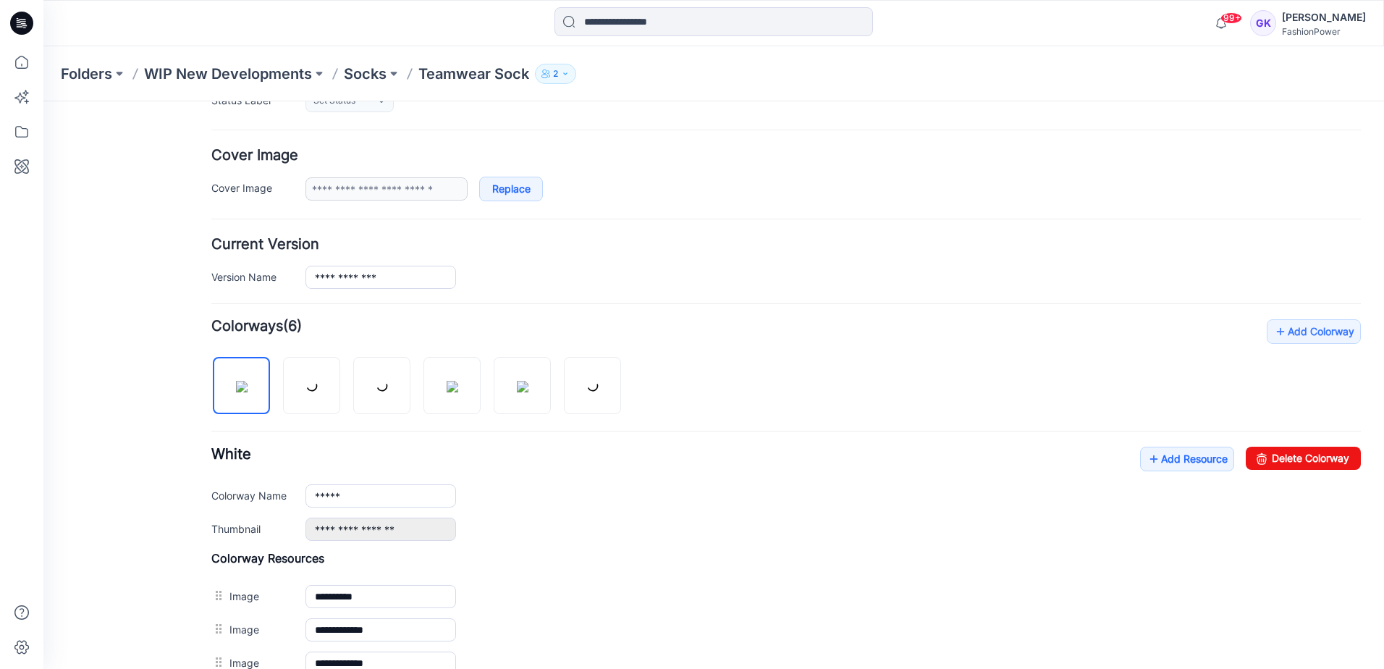
scroll to position [290, 0]
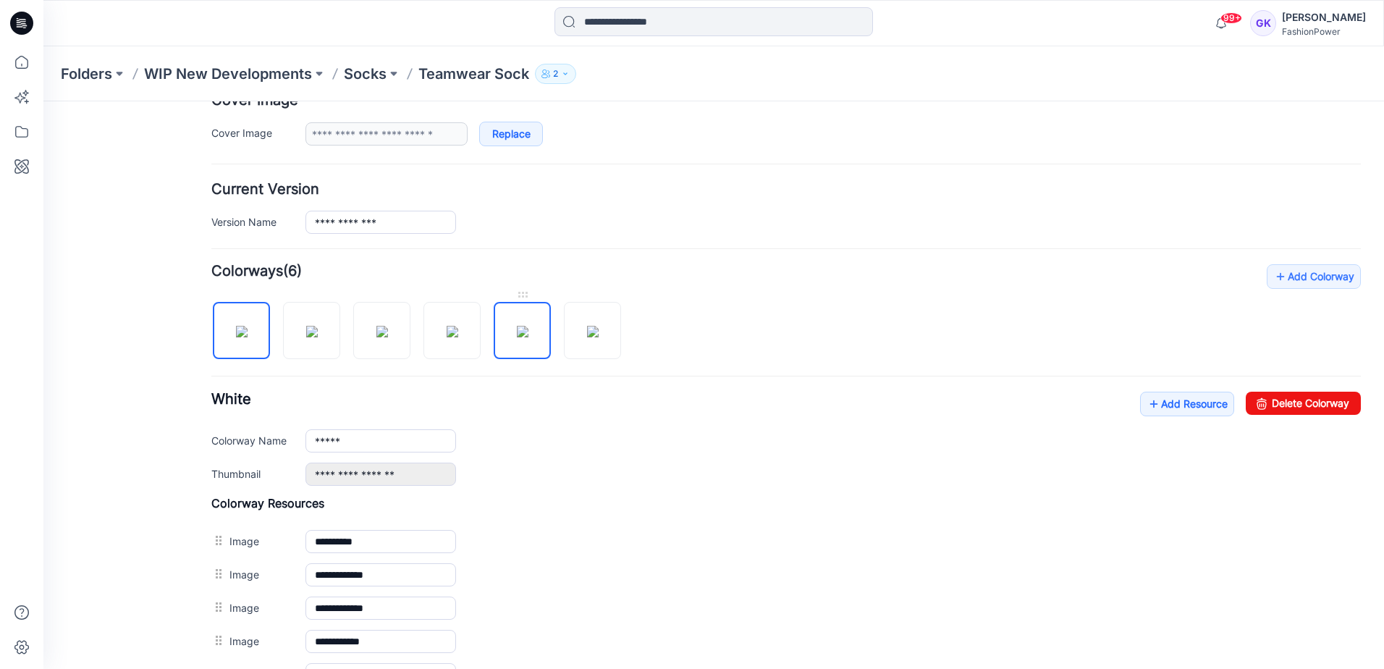
click at [526, 326] on img at bounding box center [523, 332] width 12 height 12
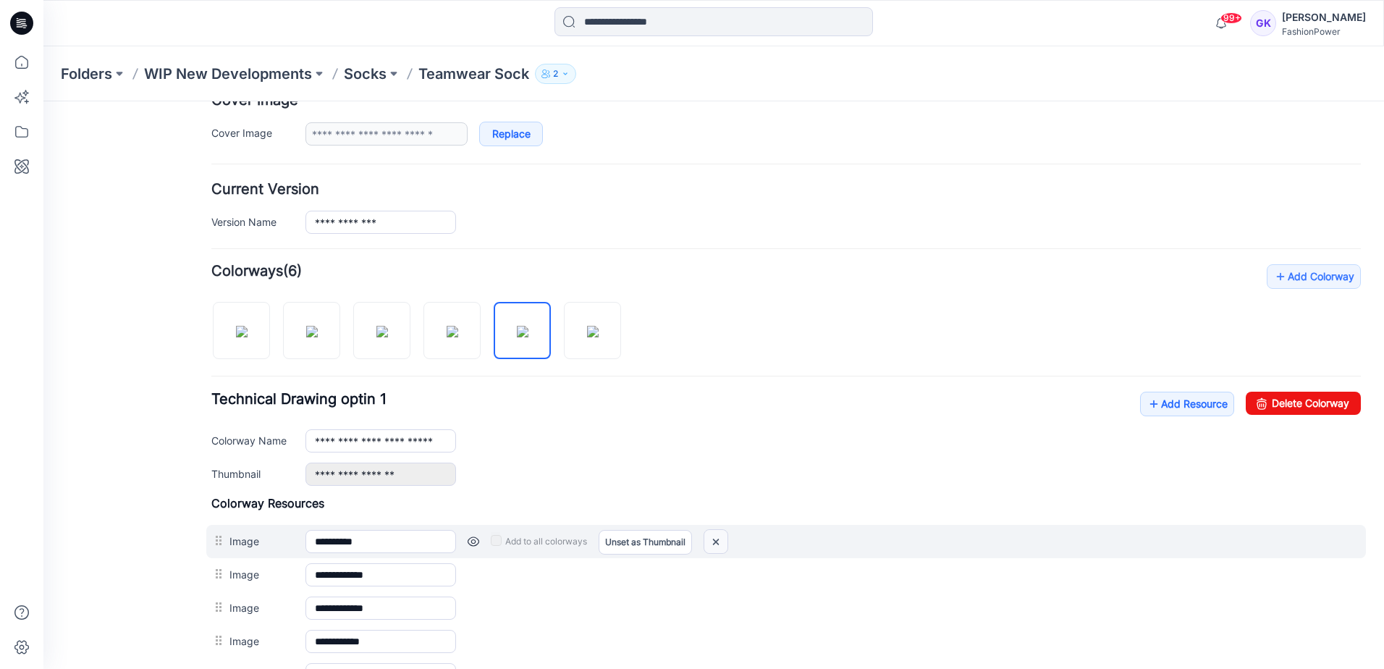
drag, startPoint x: 709, startPoint y: 543, endPoint x: 806, endPoint y: 145, distance: 409.8
click at [709, 543] on img at bounding box center [715, 542] width 23 height 24
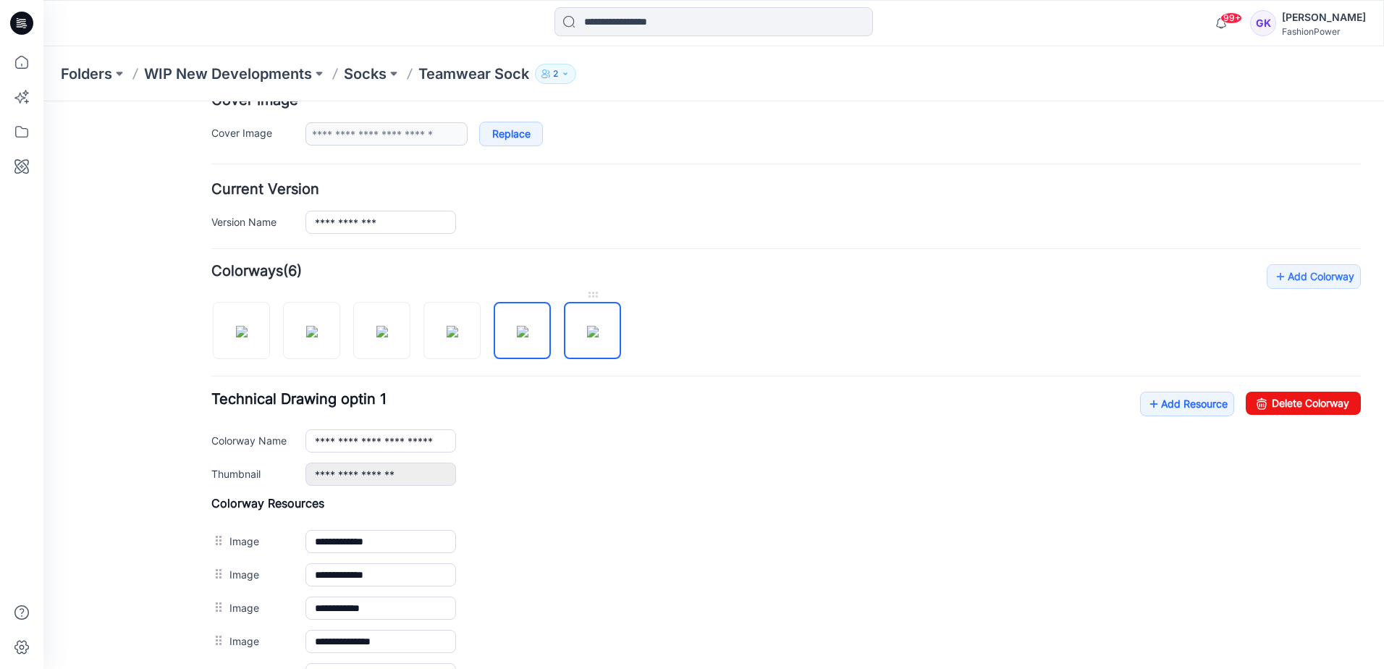
click at [587, 334] on img at bounding box center [593, 332] width 12 height 12
type input "**********"
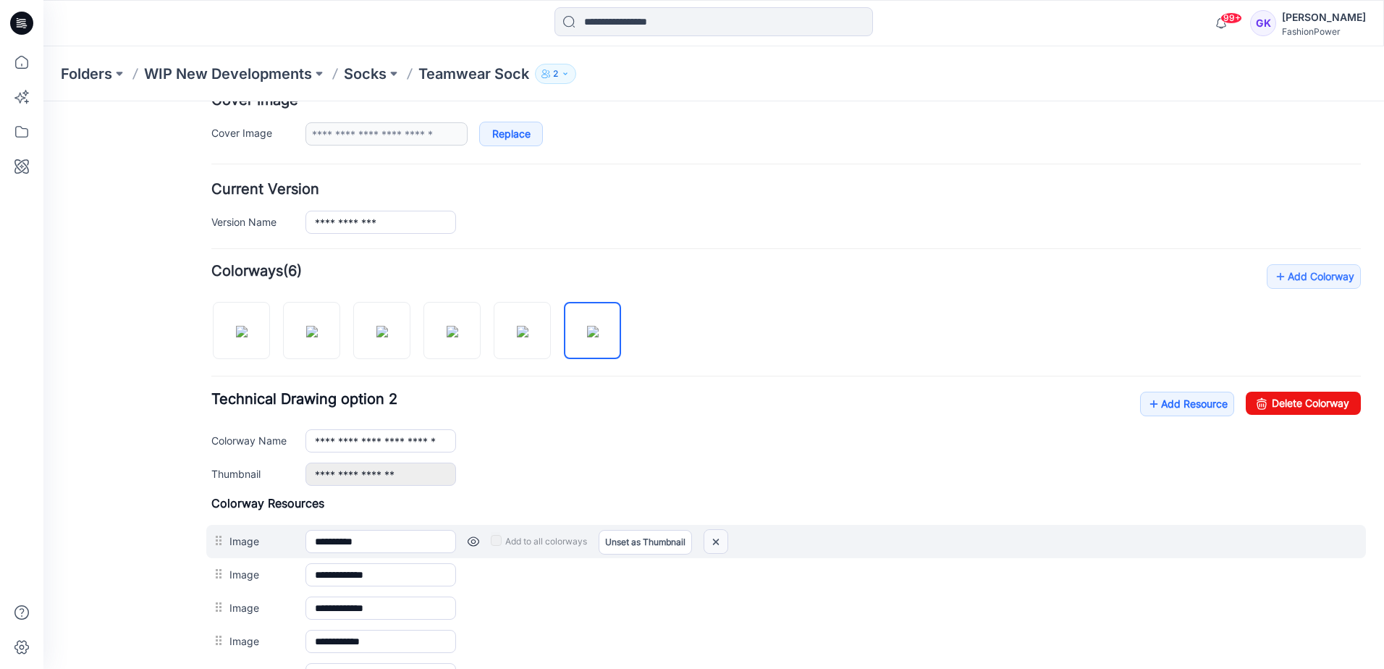
click at [717, 543] on img at bounding box center [715, 542] width 23 height 24
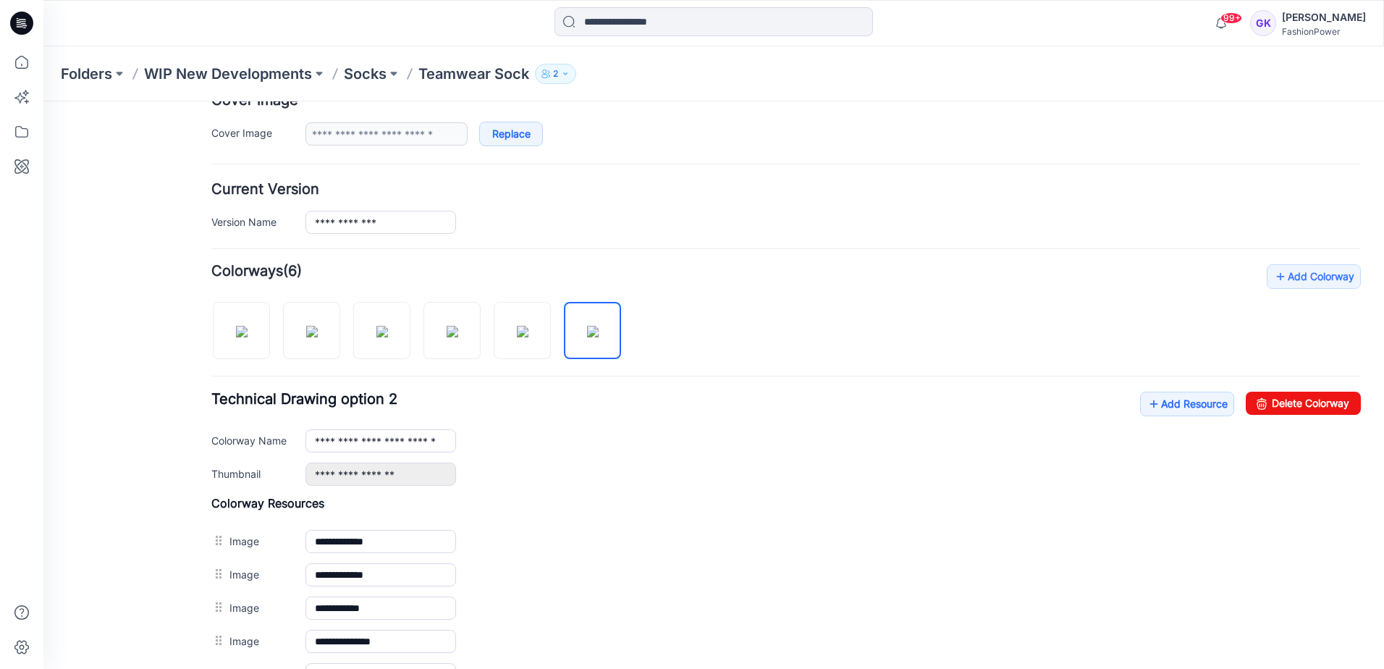
click at [665, 306] on div "**********" at bounding box center [785, 477] width 1149 height 427
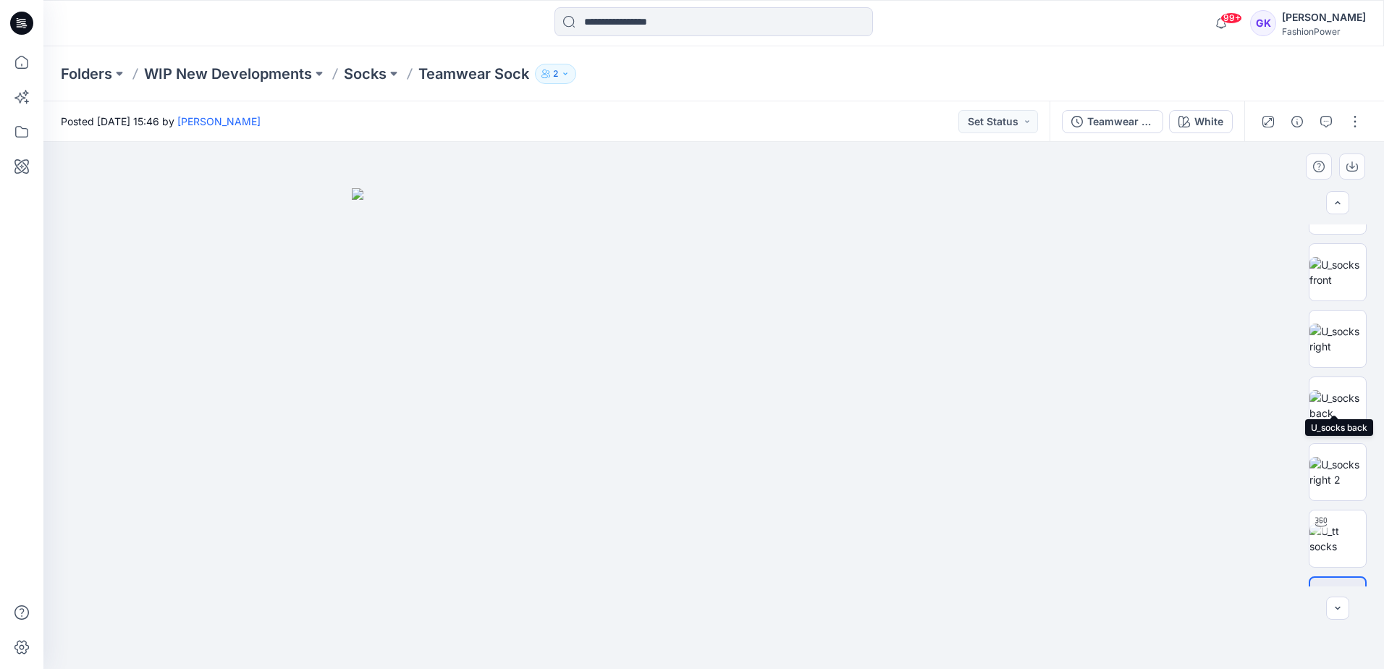
scroll to position [72, 0]
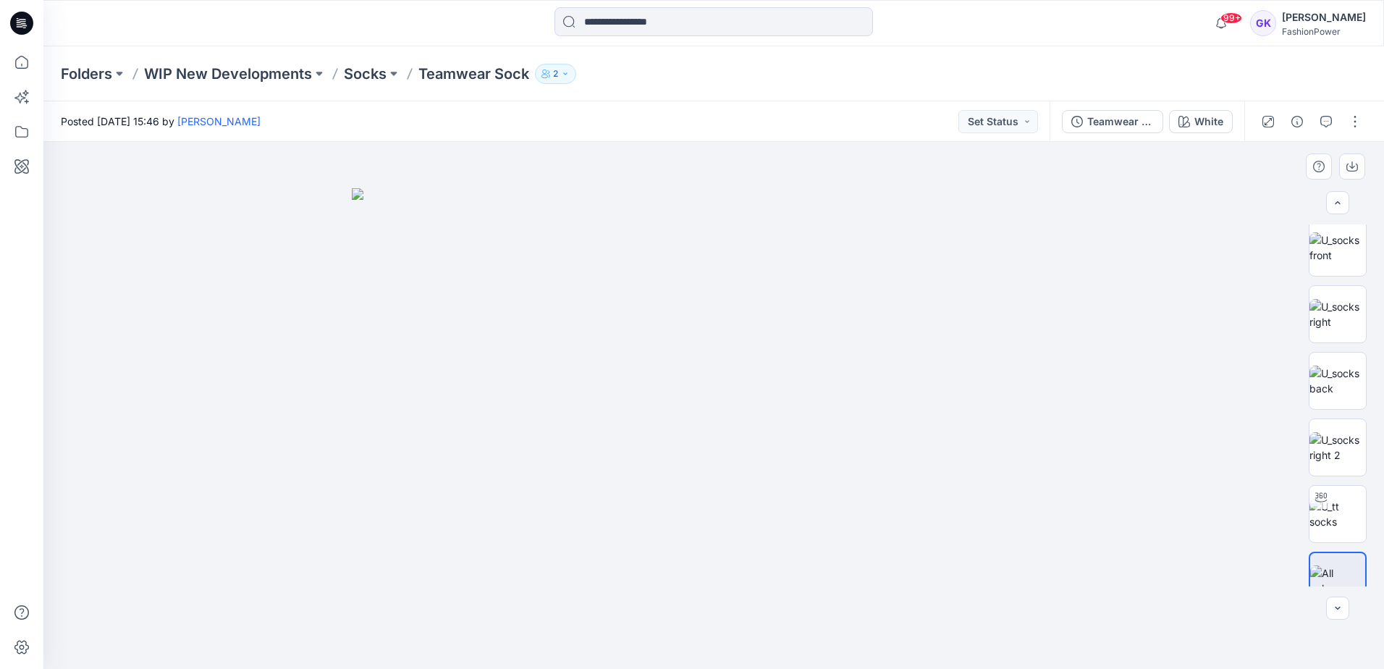
click at [966, 460] on img at bounding box center [714, 428] width 724 height 481
click at [351, 73] on p "Socks" at bounding box center [365, 74] width 43 height 20
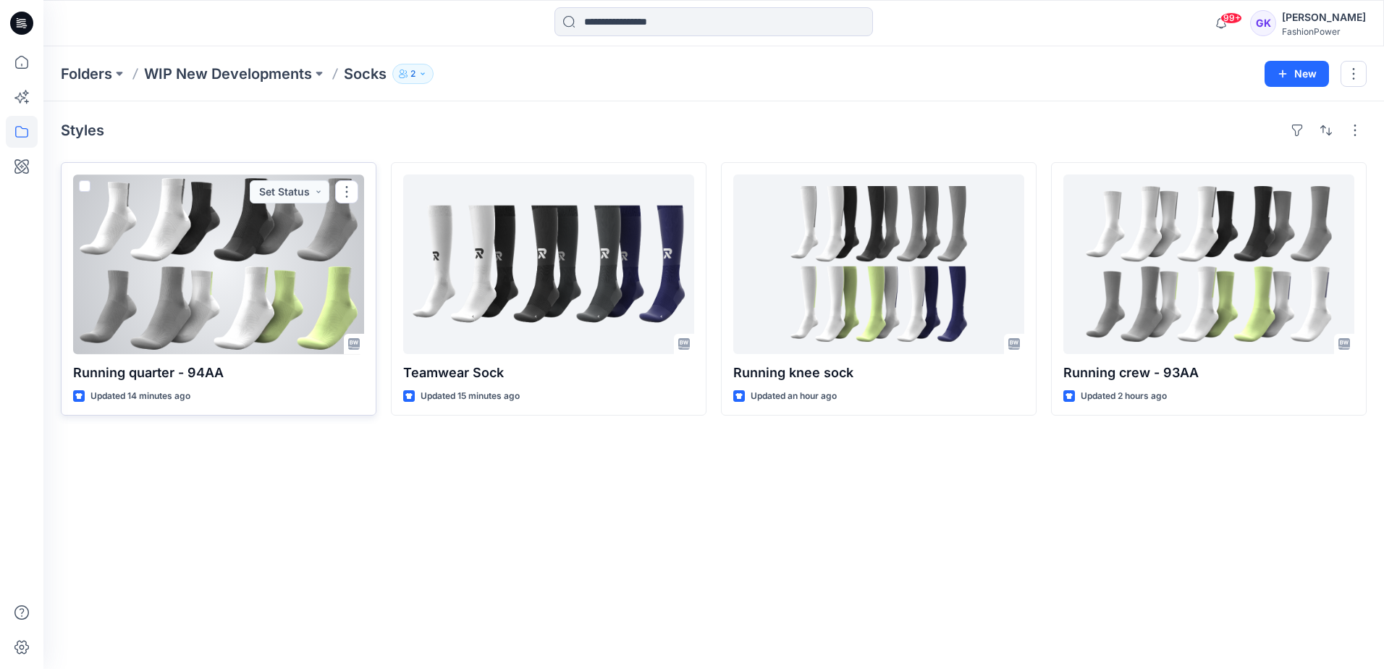
click at [261, 312] on div at bounding box center [218, 264] width 291 height 180
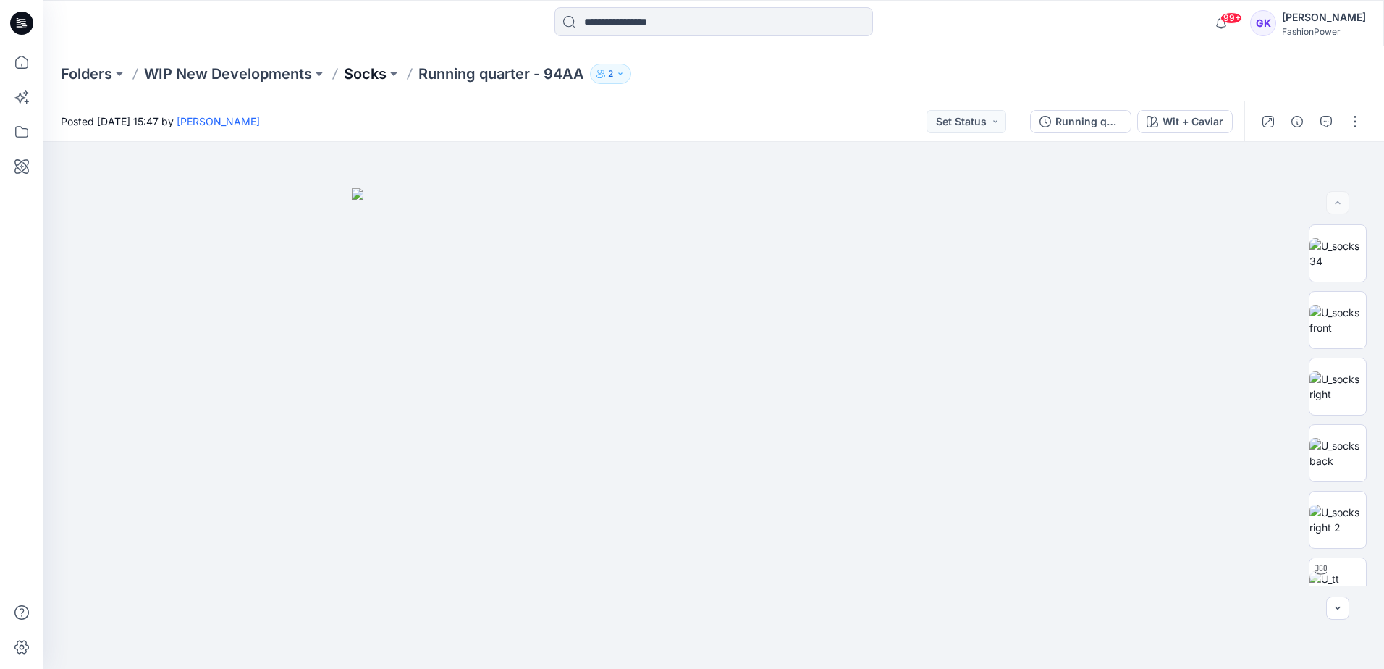
click at [355, 69] on p "Socks" at bounding box center [365, 74] width 43 height 20
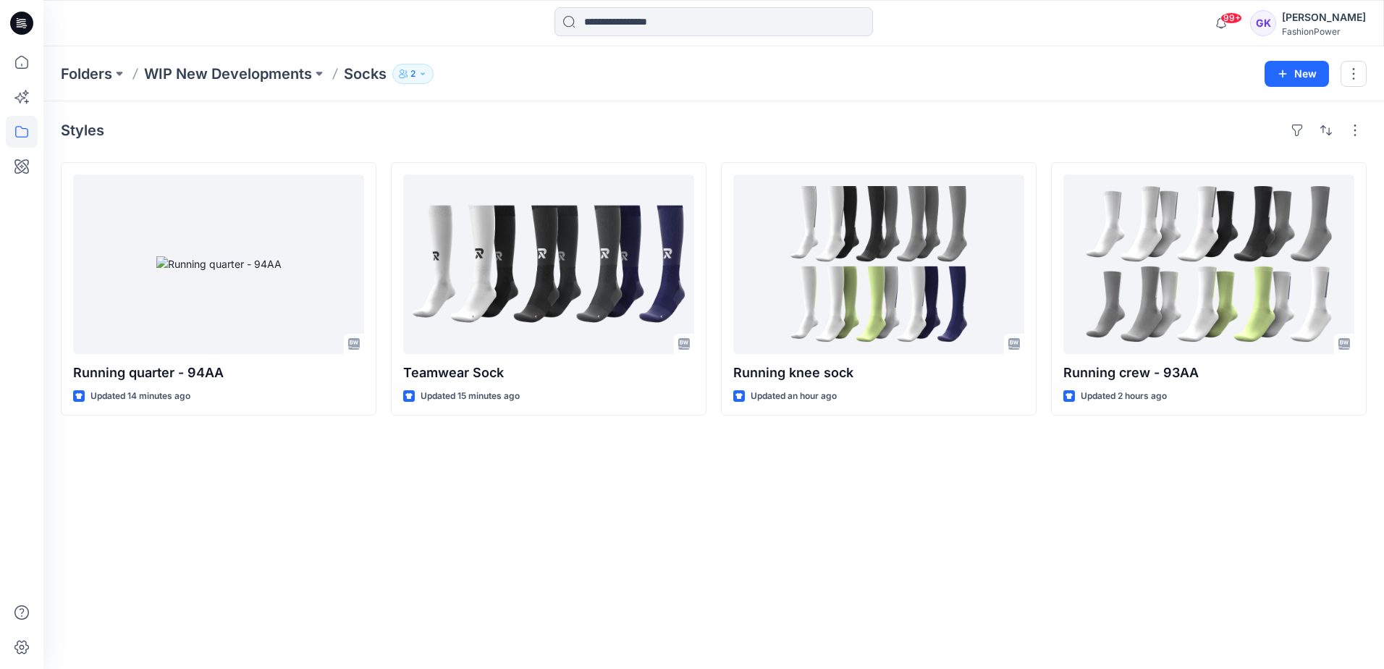
click at [674, 514] on div "Styles Running quarter - 94AA Updated 14 minutes ago Teamwear Sock Updated 15 m…" at bounding box center [713, 385] width 1341 height 568
